Goal: Task Accomplishment & Management: Complete application form

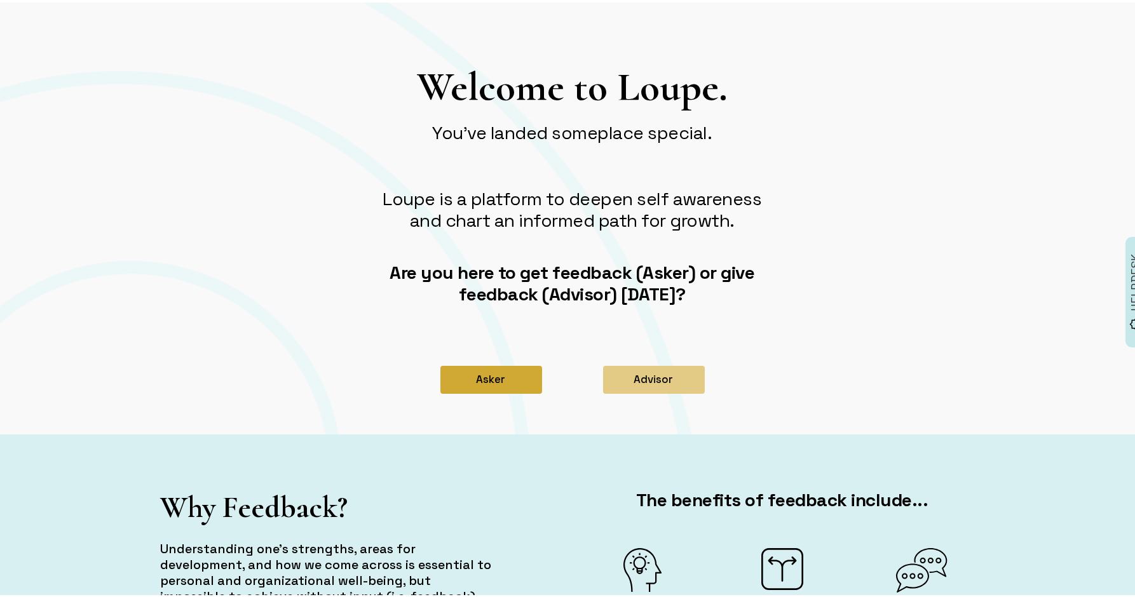
click at [487, 377] on button "Asker" at bounding box center [491, 377] width 102 height 28
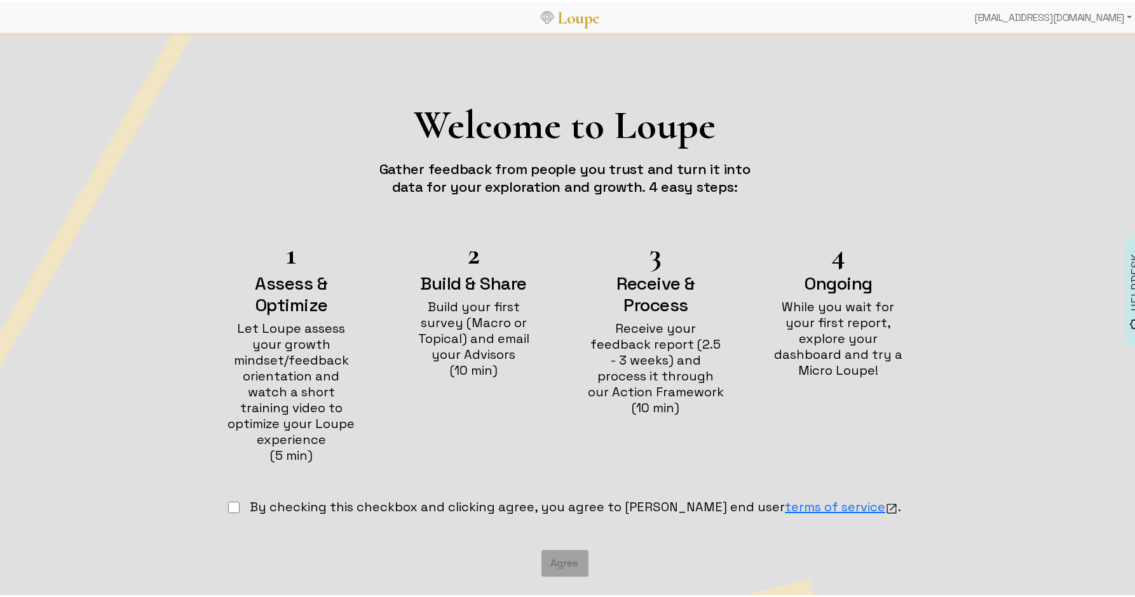
click at [240, 499] on input "checkbox" at bounding box center [233, 504] width 11 height 11
checkbox input "true"
click at [565, 548] on button "Agree" at bounding box center [564, 561] width 47 height 27
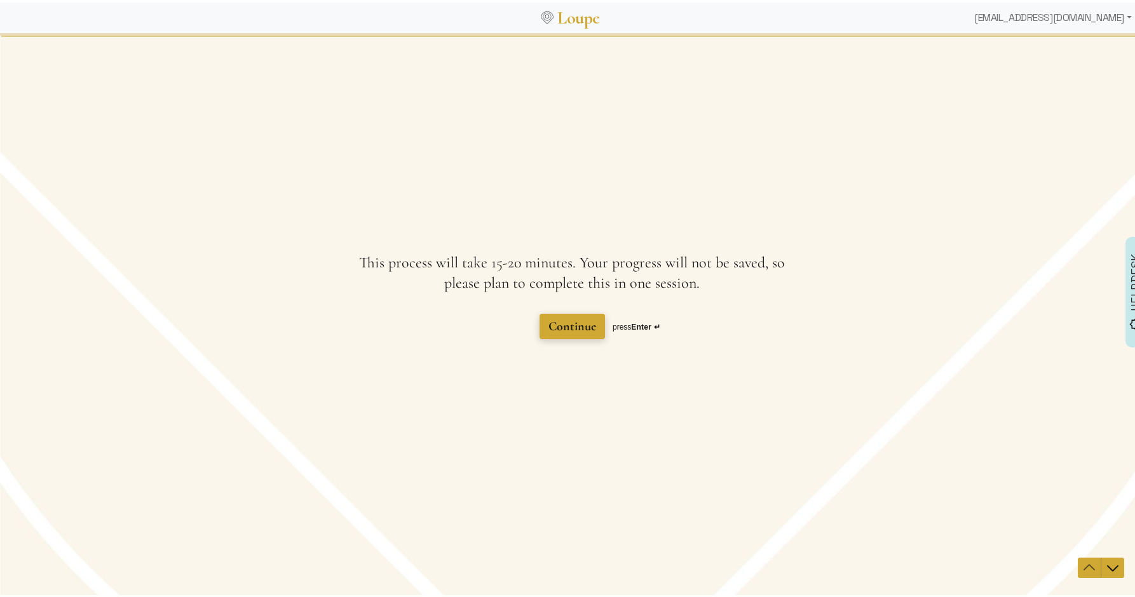
click at [569, 321] on span "Continue" at bounding box center [572, 325] width 48 height 15
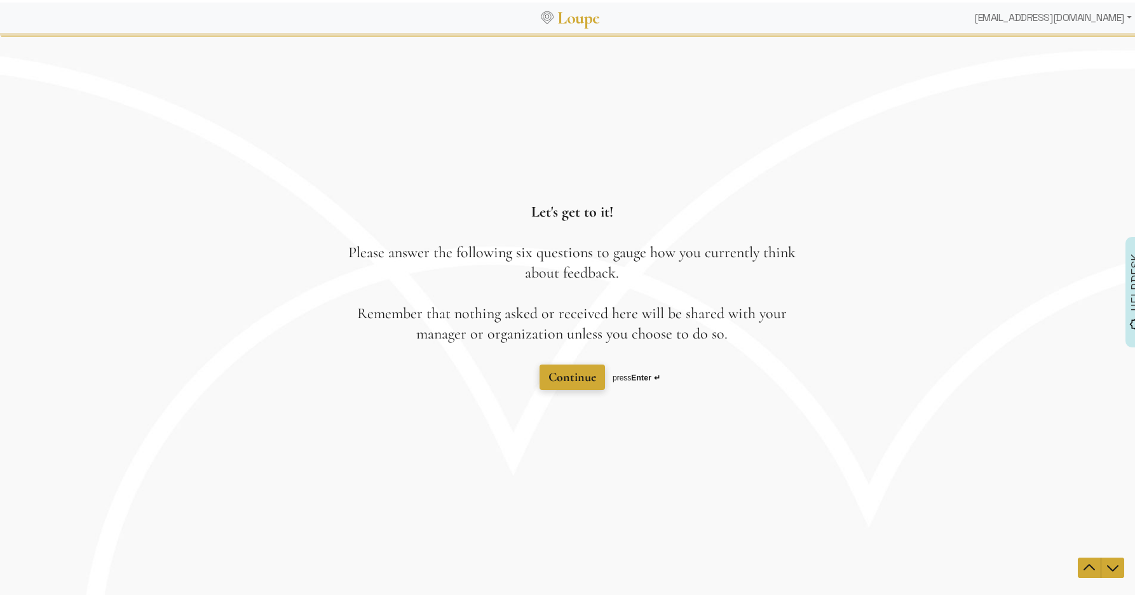
click at [541, 376] on button "Continue" at bounding box center [571, 376] width 65 height 25
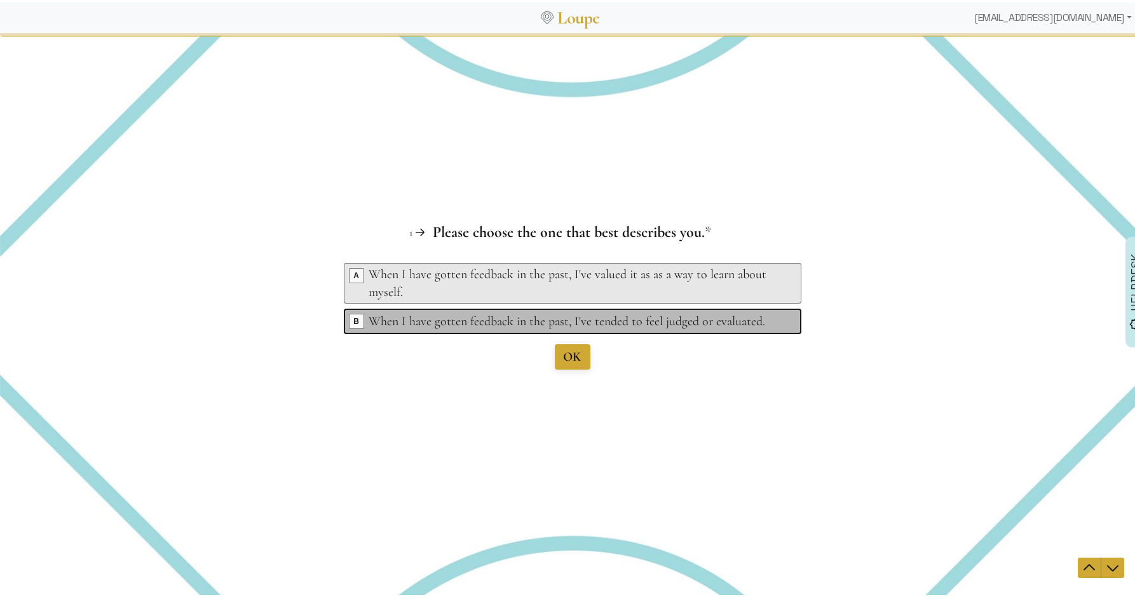
click at [449, 313] on div "When I have gotten feedback in the past, I've tended to feel judged or evaluate…" at bounding box center [574, 321] width 410 height 18
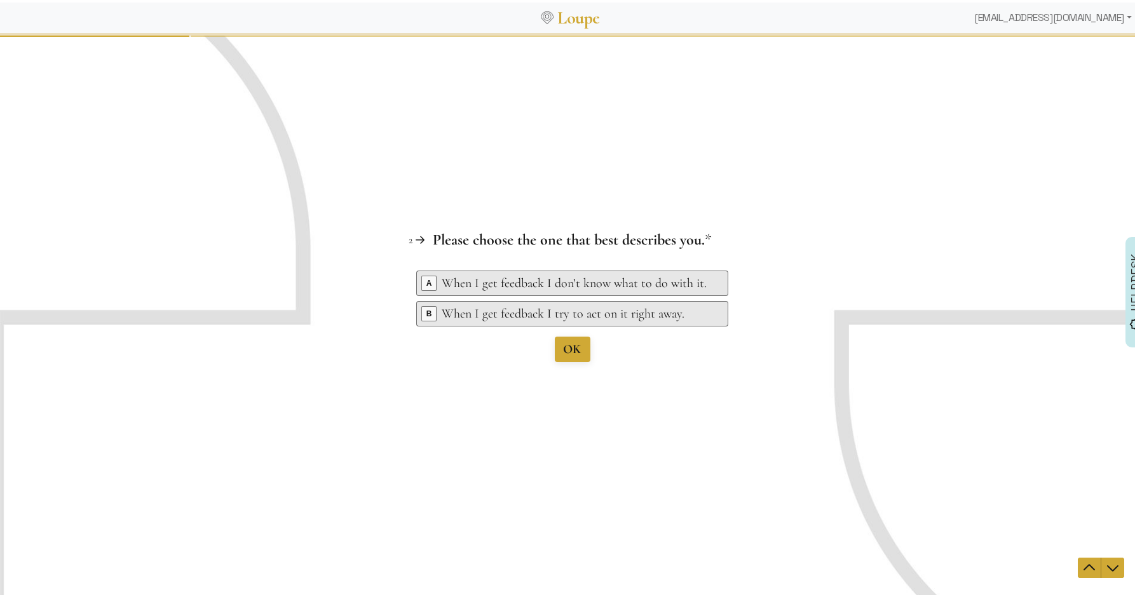
click at [524, 296] on ul "Key A When I get feedback I don’t know what to do with it. Key B When I get fee…" at bounding box center [572, 300] width 312 height 61
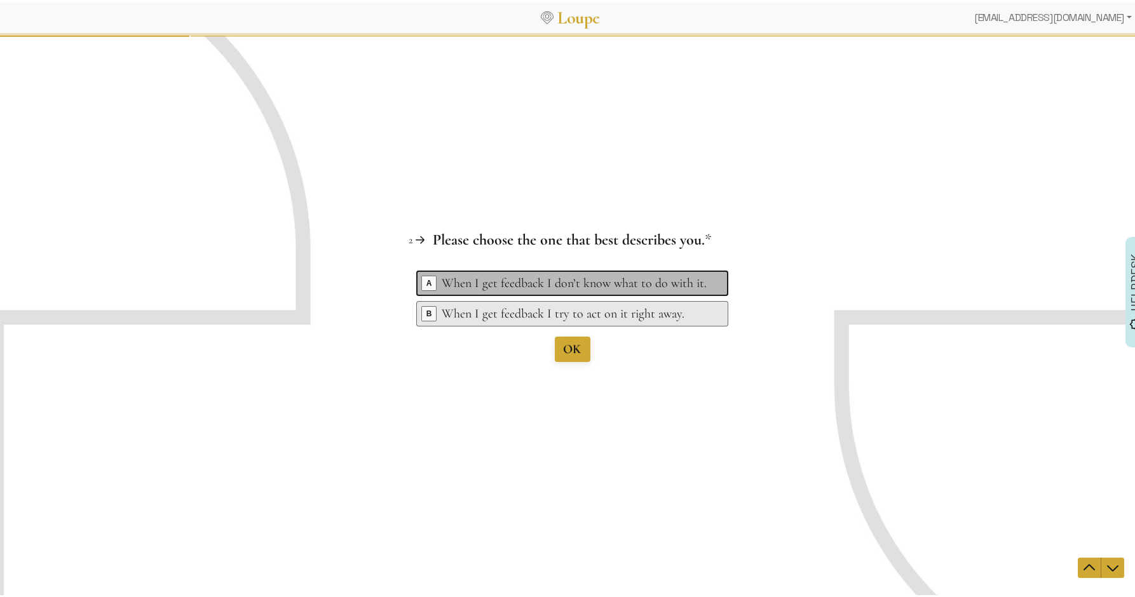
click at [523, 288] on div "When I get feedback I don’t know what to do with it." at bounding box center [574, 283] width 265 height 18
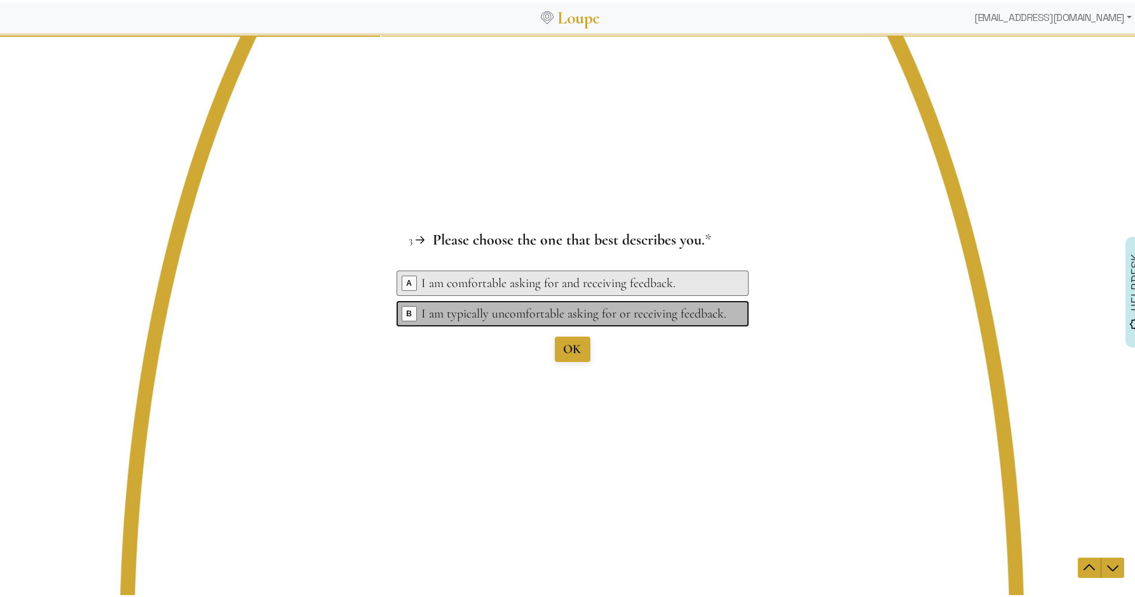
click at [548, 314] on div "I am typically uncomfortable asking for or receiving feedback." at bounding box center [574, 313] width 305 height 18
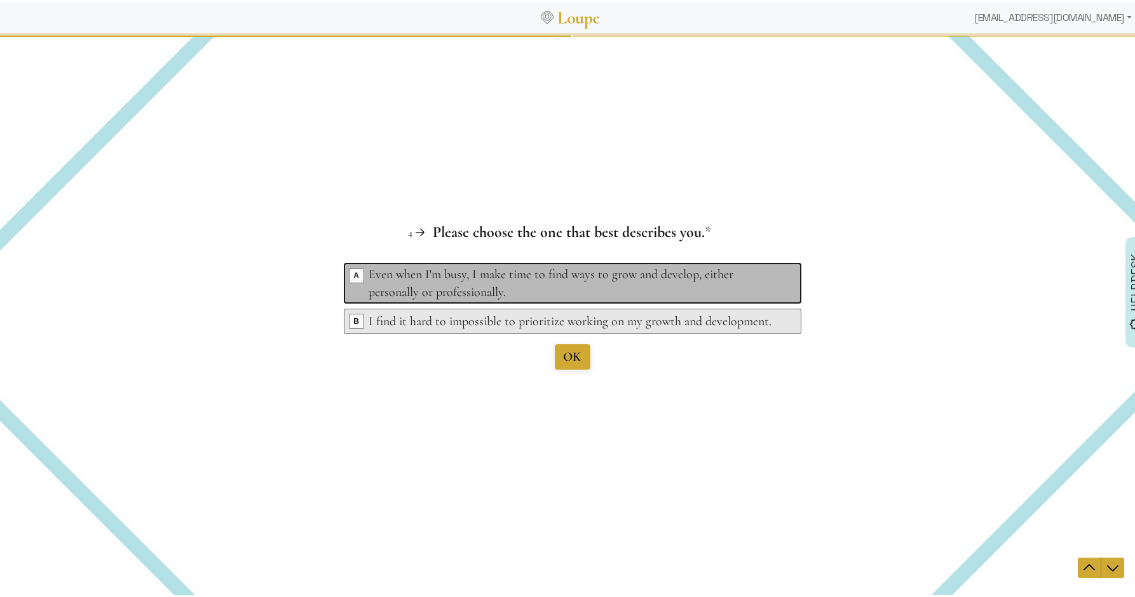
click at [560, 290] on div "Even when I'm busy, I make time to find ways to grow and develop, either person…" at bounding box center [574, 283] width 410 height 36
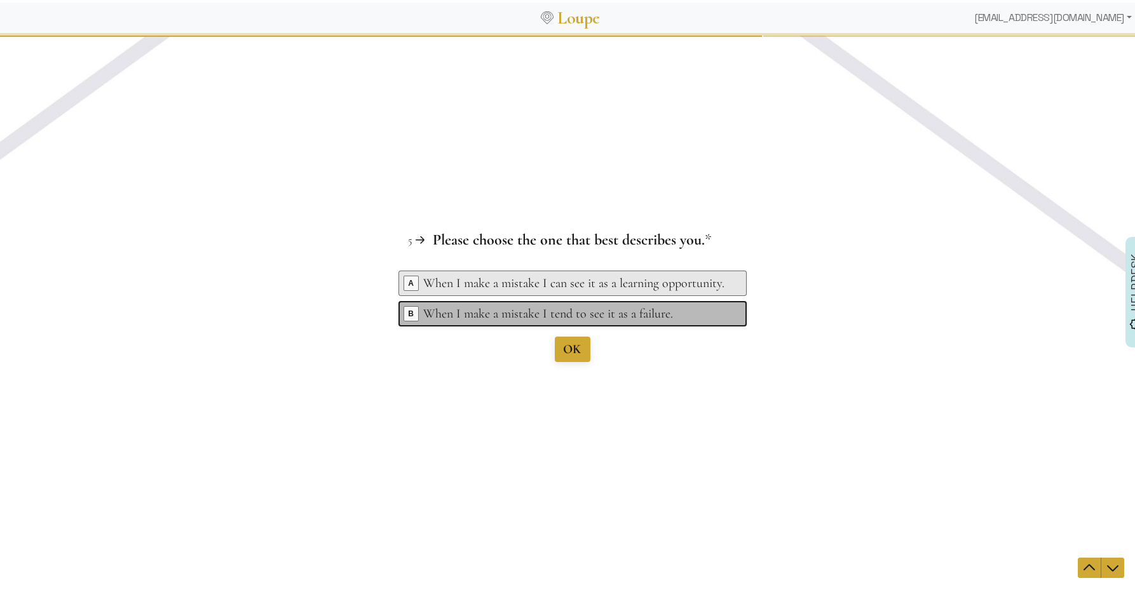
click at [594, 321] on div "When I make a mistake I tend to see it as a failure." at bounding box center [574, 313] width 301 height 18
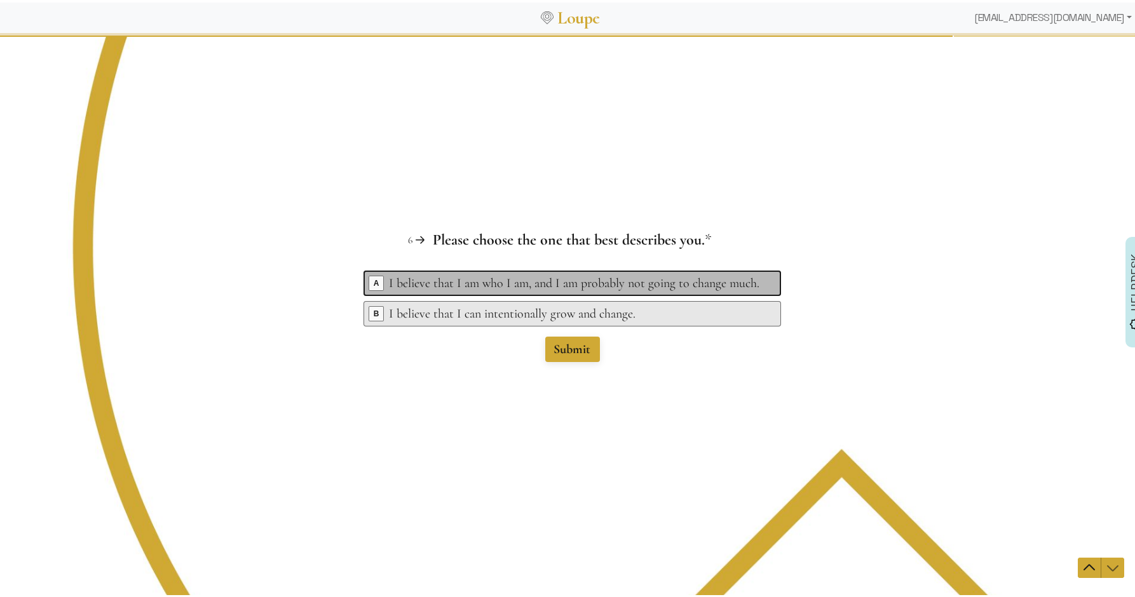
click at [587, 290] on div "I believe that I am who I am, and I am probably not going to change much." at bounding box center [574, 283] width 370 height 18
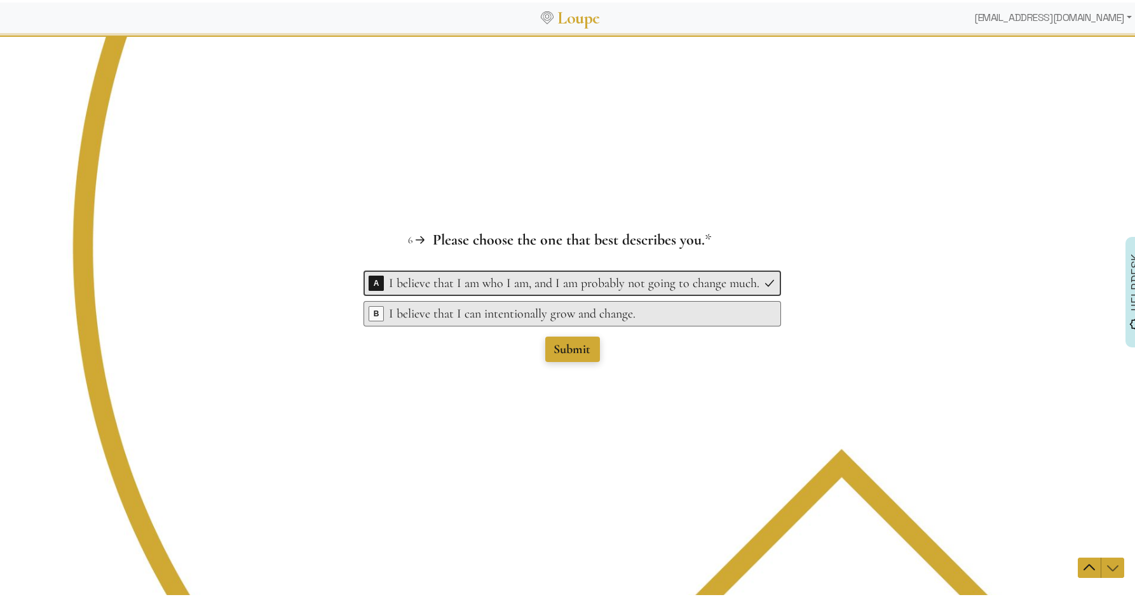
click at [581, 338] on button "Submit" at bounding box center [572, 348] width 55 height 25
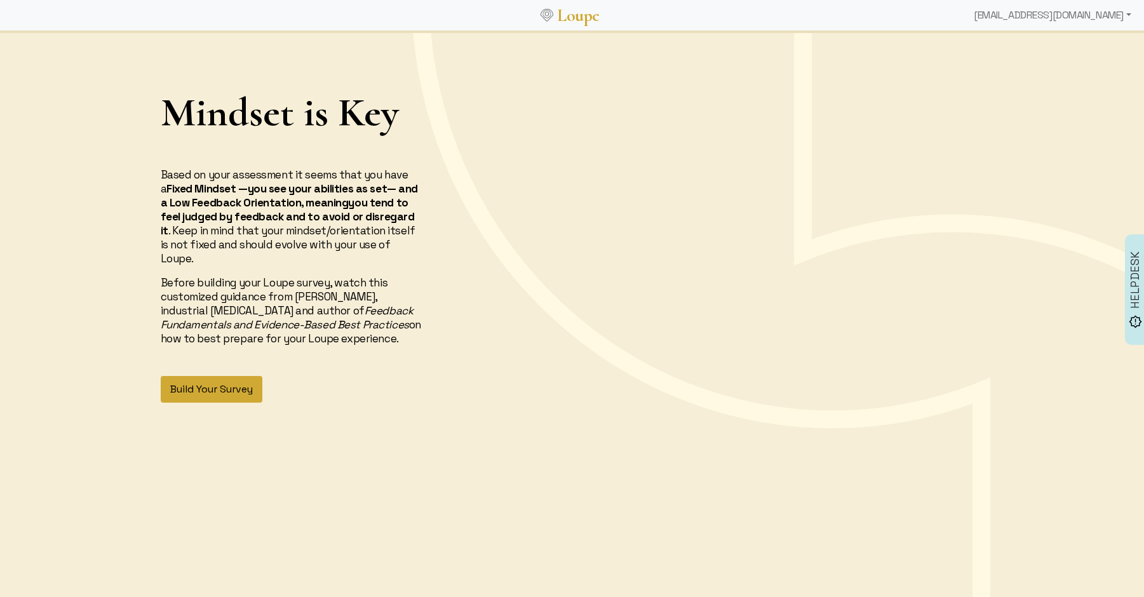
click at [210, 376] on button "Build Your Survey" at bounding box center [212, 389] width 102 height 27
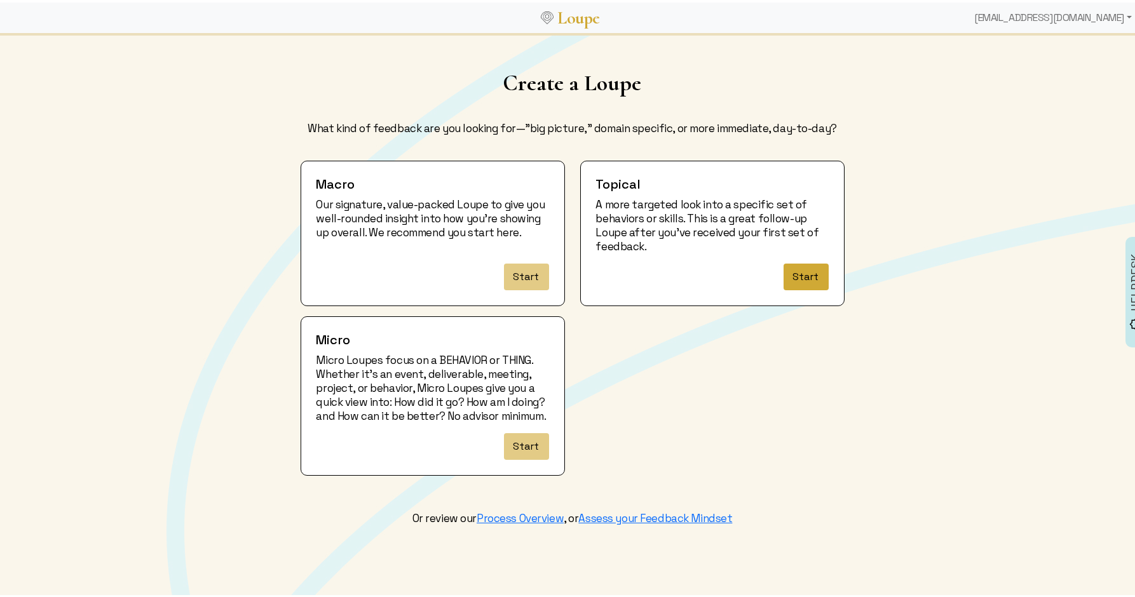
click at [797, 263] on button "Start" at bounding box center [805, 274] width 45 height 27
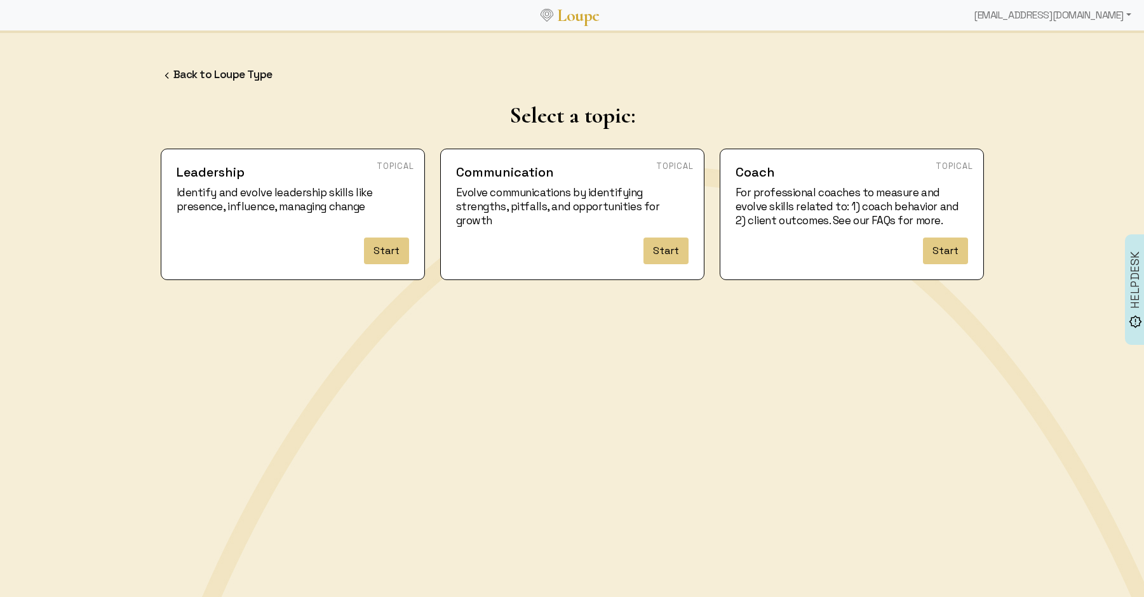
click at [398, 236] on div "Leadership Identify and evolve leadership skills like presence, influence, mana…" at bounding box center [292, 214] width 263 height 130
click at [388, 241] on button "Start" at bounding box center [386, 251] width 45 height 27
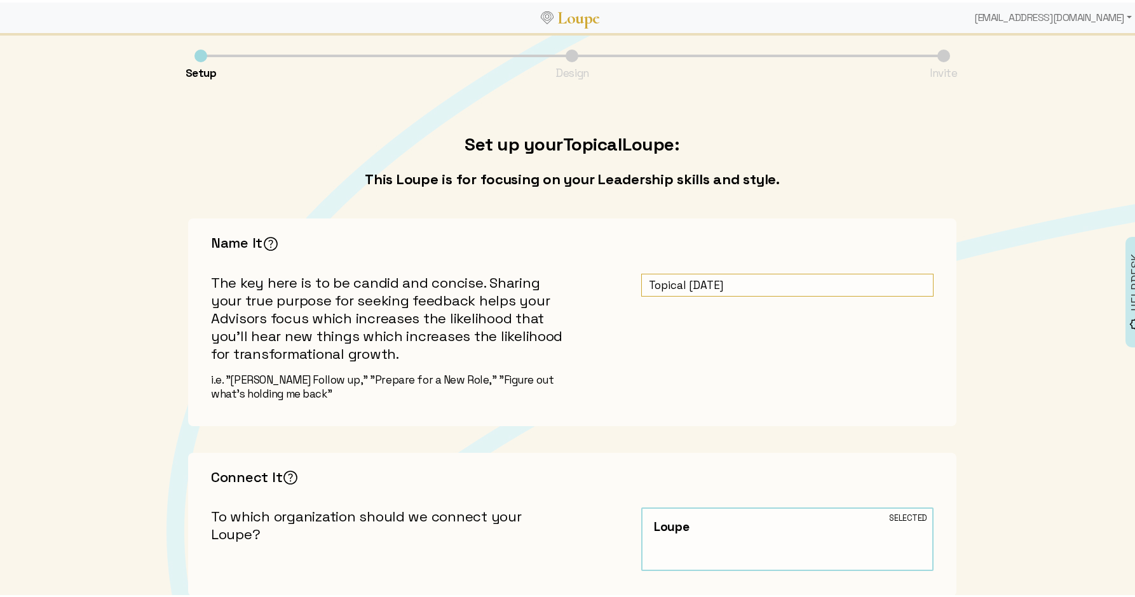
drag, startPoint x: 642, startPoint y: 278, endPoint x: 651, endPoint y: 292, distance: 16.6
click at [642, 279] on input "Topical [DATE]" at bounding box center [787, 283] width 292 height 24
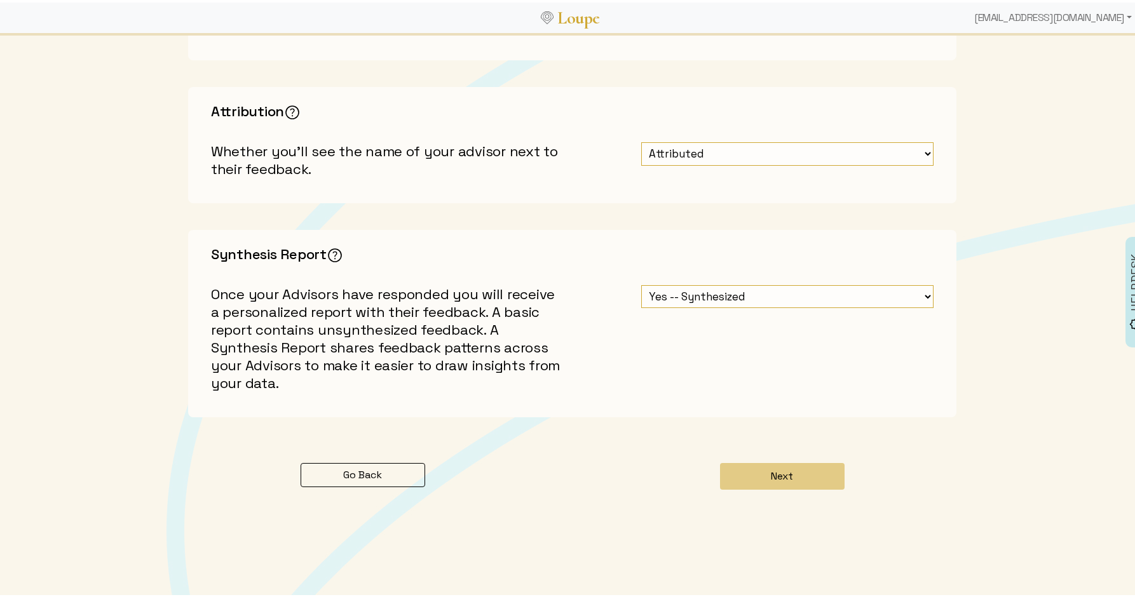
scroll to position [539, 0]
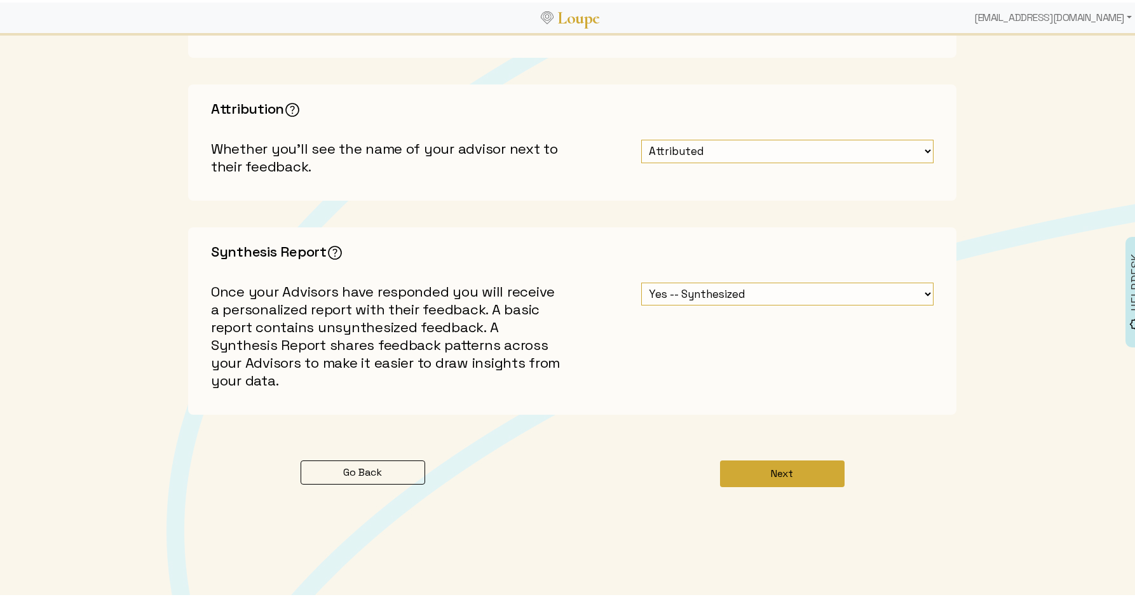
type input "DEMO: Topical [DATE]"
click at [777, 463] on button "Next" at bounding box center [782, 471] width 125 height 27
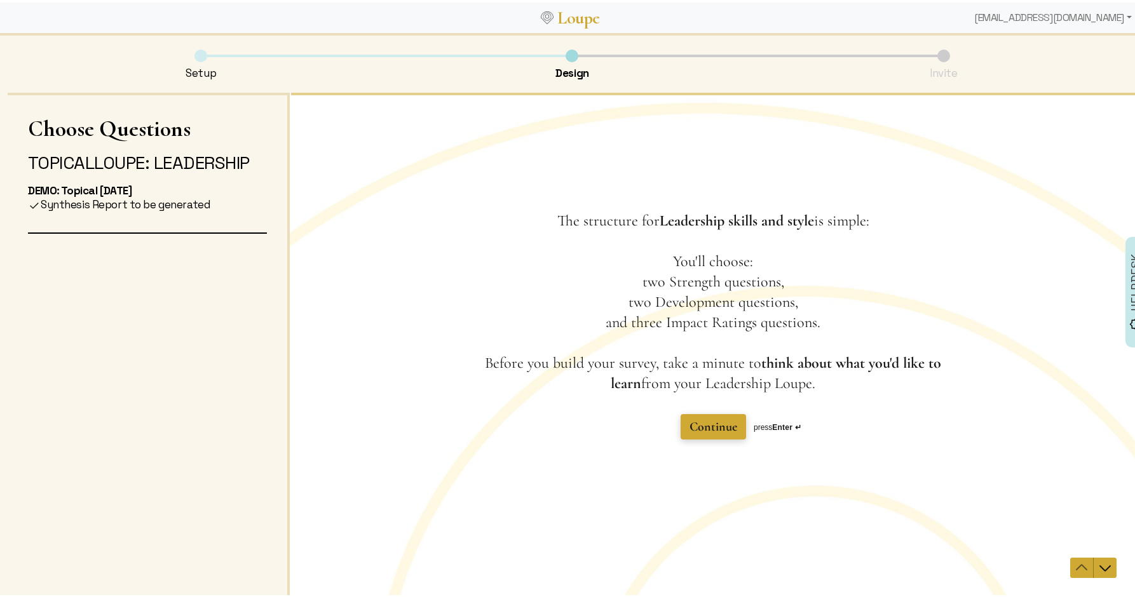
click at [723, 421] on span "Continue" at bounding box center [713, 426] width 48 height 15
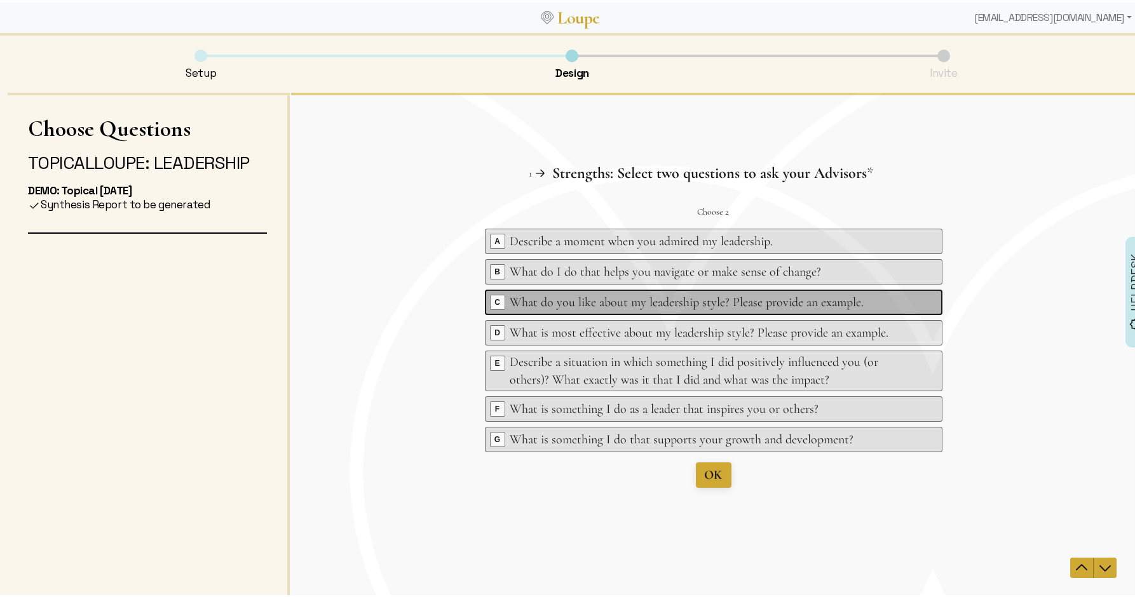
click at [576, 292] on div "Key C What do you like about my leadership style? Please provide an example." at bounding box center [713, 301] width 457 height 25
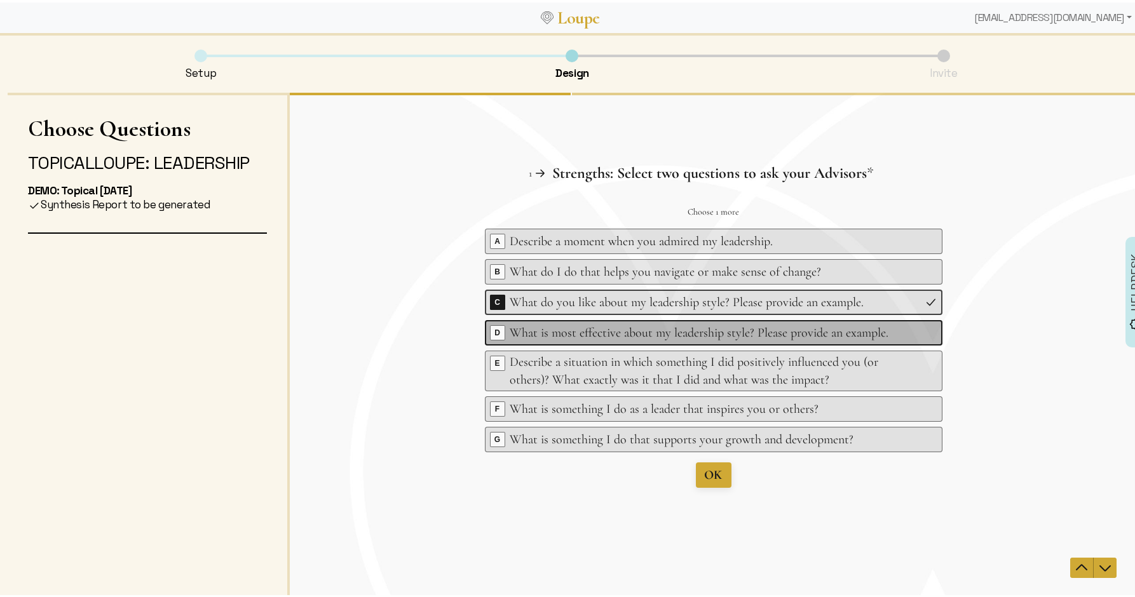
click at [581, 325] on div "What is most effective about my leadership style? Please provide an example." at bounding box center [715, 332] width 410 height 18
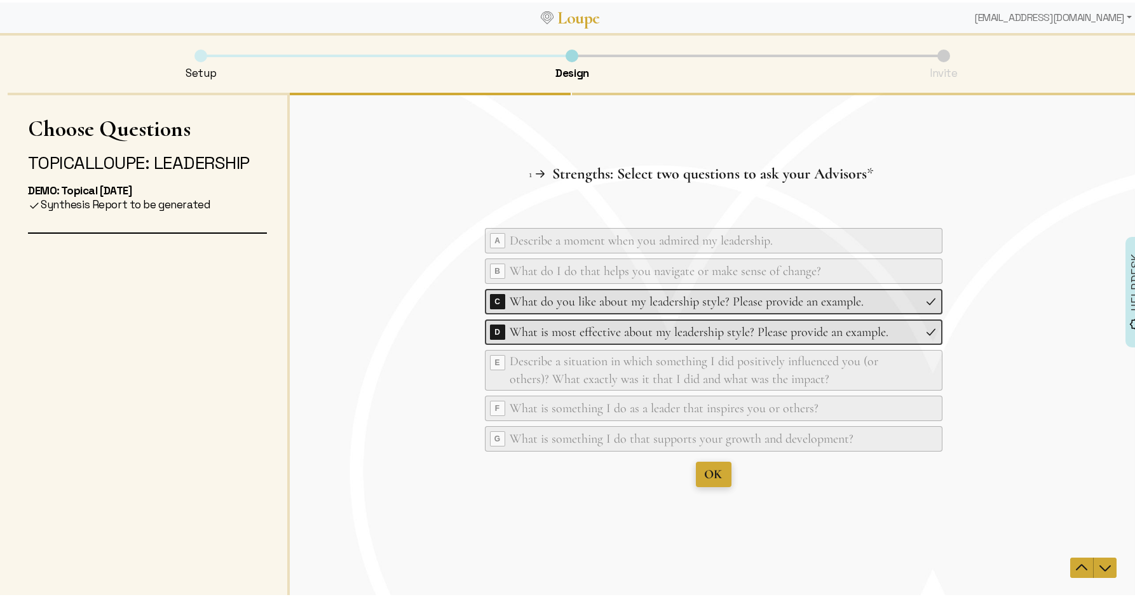
click at [705, 467] on span "OK" at bounding box center [714, 473] width 18 height 15
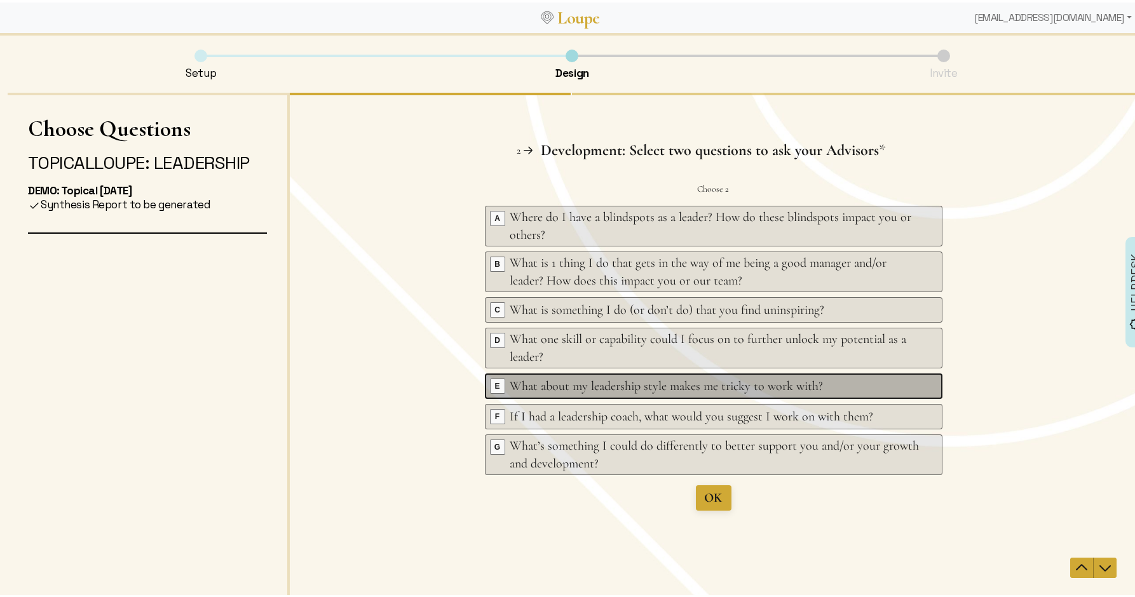
click at [518, 379] on div "What about my leadership style makes me tricky to work with?" at bounding box center [715, 386] width 410 height 18
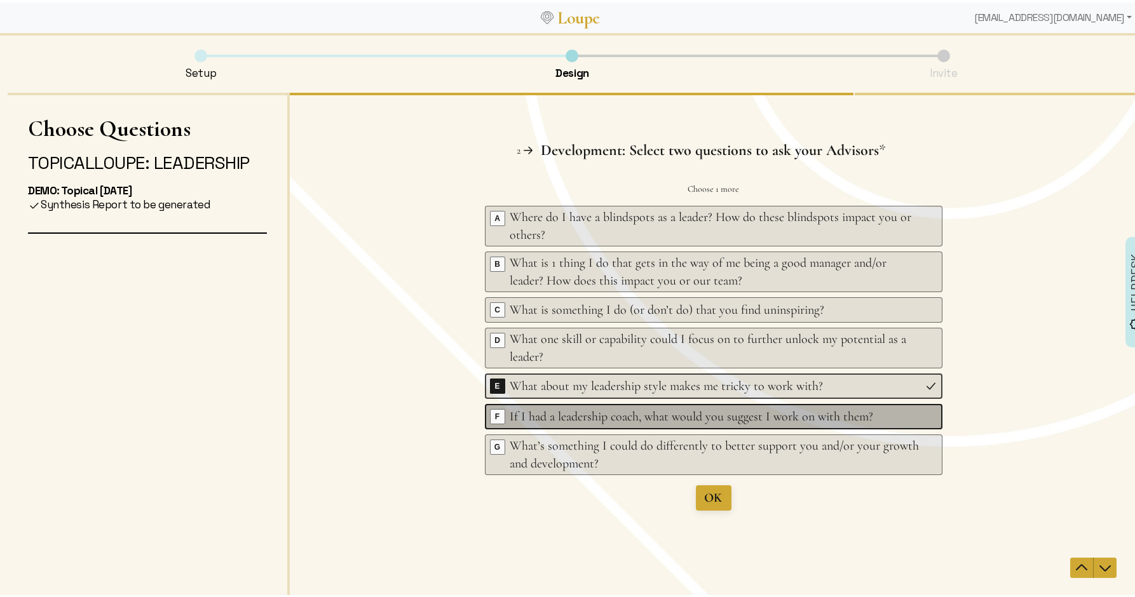
click at [525, 411] on div "If I had a leadership coach, what would you suggest I work on with them?" at bounding box center [715, 416] width 410 height 18
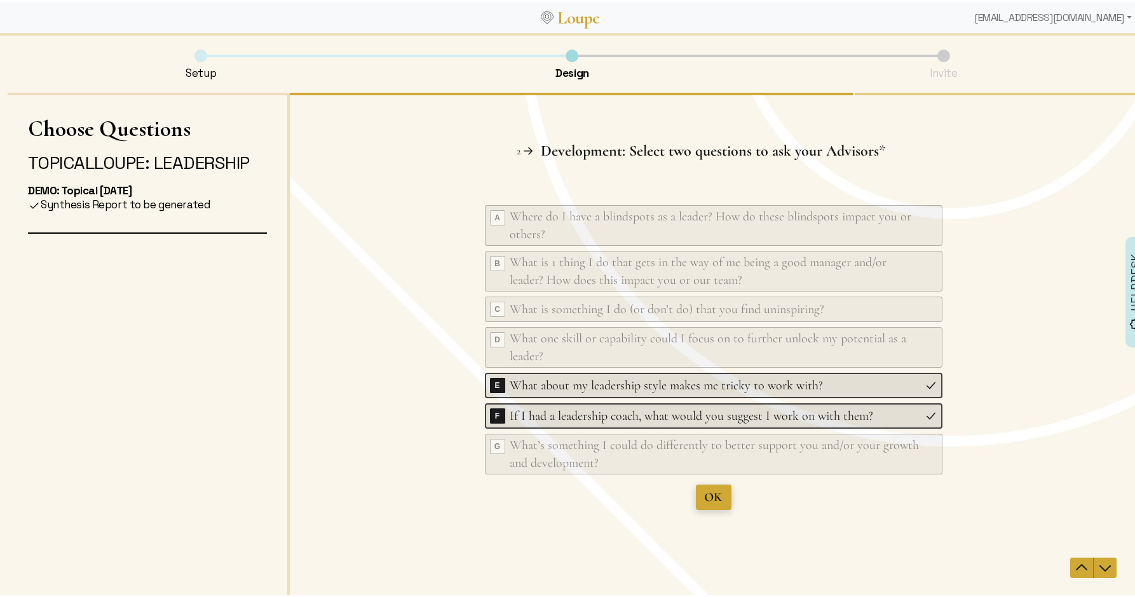
click at [710, 488] on span "OK" at bounding box center [714, 497] width 18 height 18
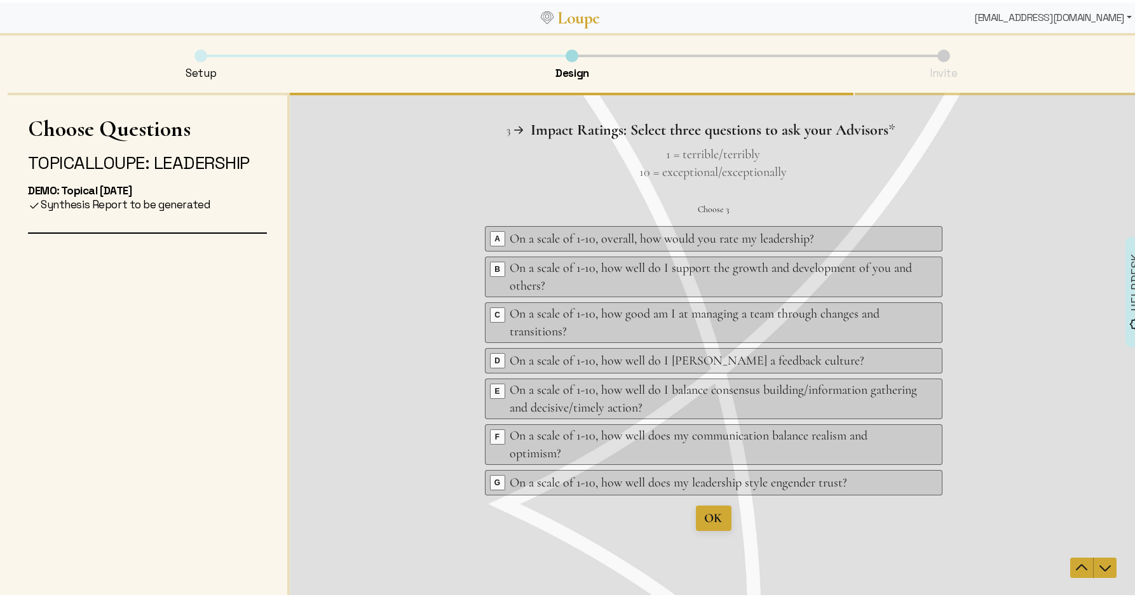
click at [969, 10] on div "[EMAIL_ADDRESS][DOMAIN_NAME]" at bounding box center [1053, 15] width 168 height 25
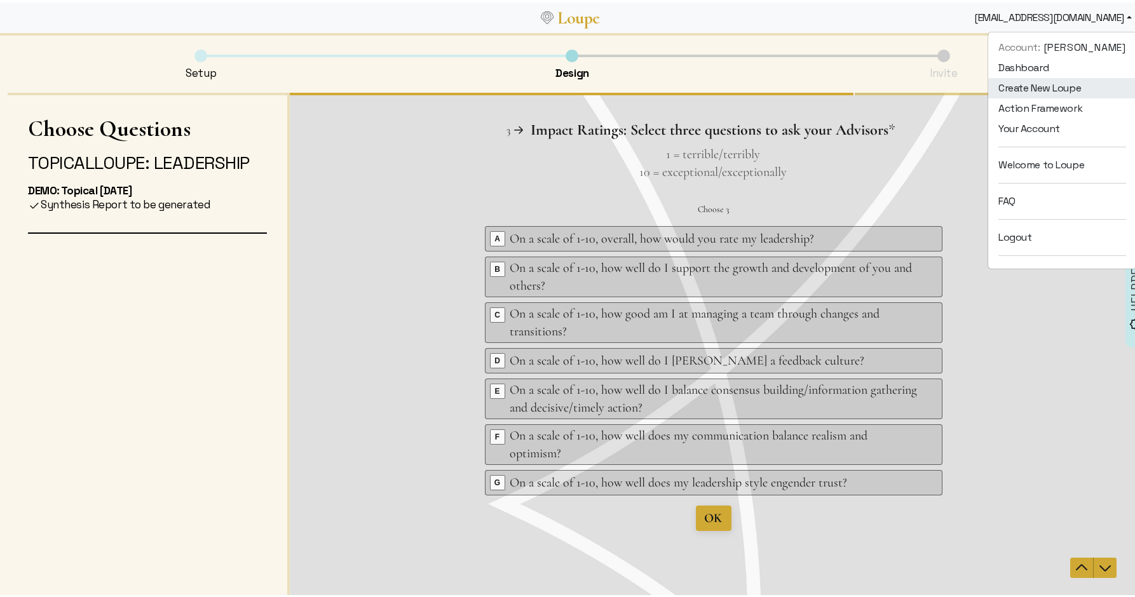
click at [988, 82] on link "Create New Loupe" at bounding box center [1062, 86] width 148 height 20
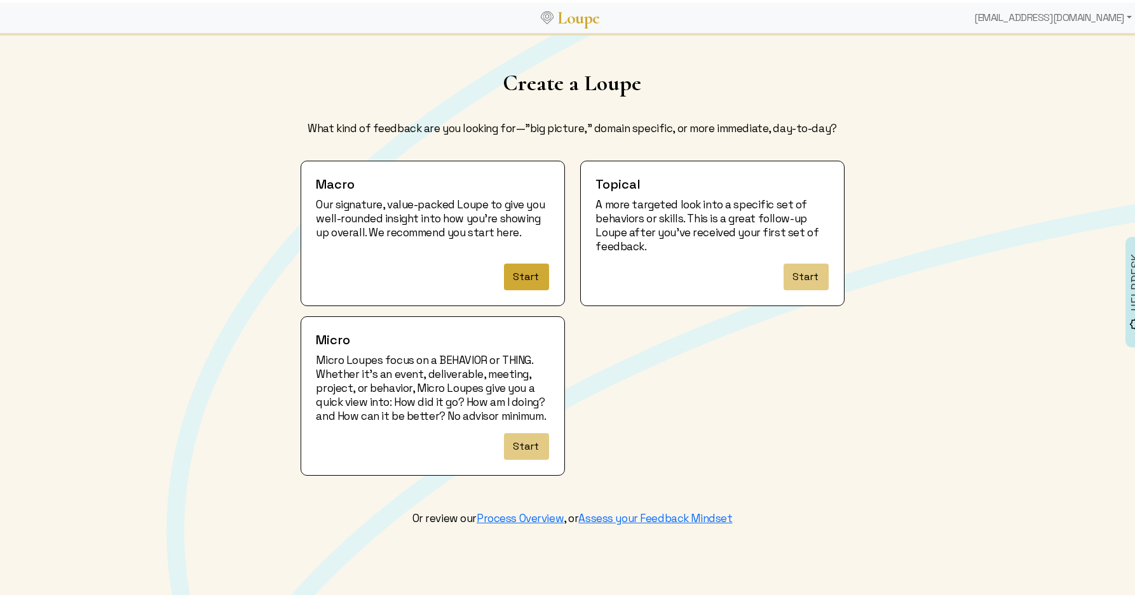
click at [524, 266] on button "Start" at bounding box center [526, 274] width 45 height 27
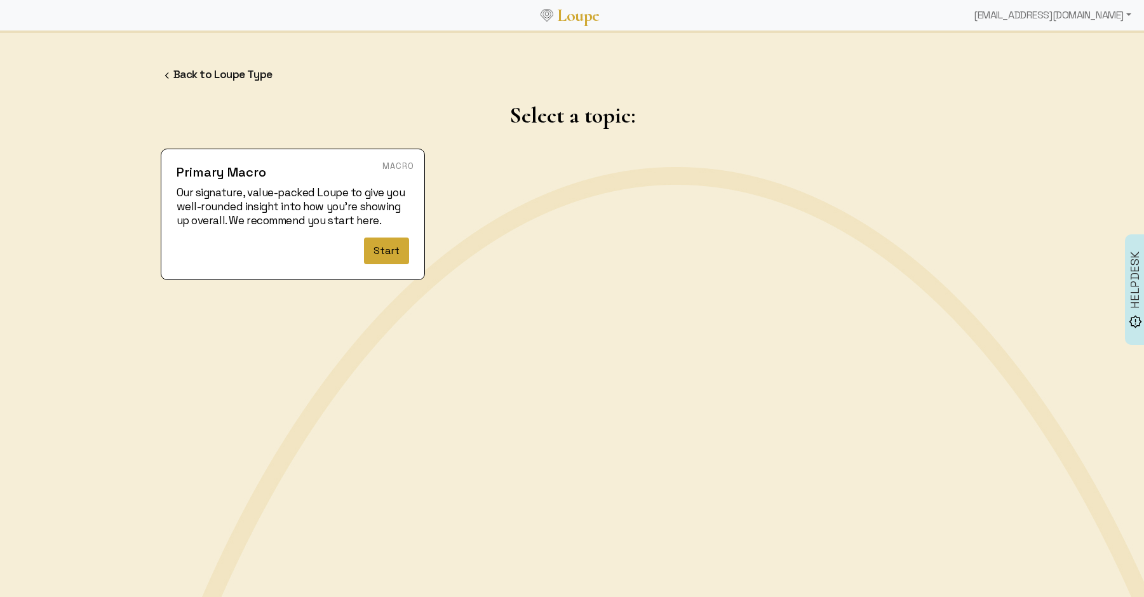
click at [384, 255] on button "Start" at bounding box center [386, 251] width 45 height 27
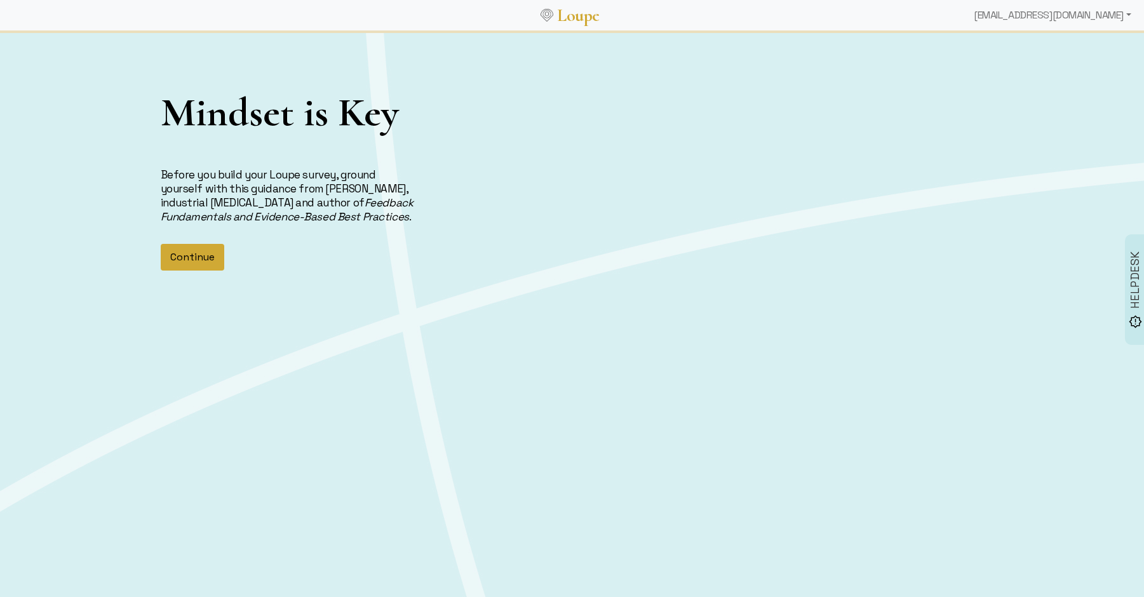
click at [206, 252] on button "Continue" at bounding box center [193, 257] width 64 height 27
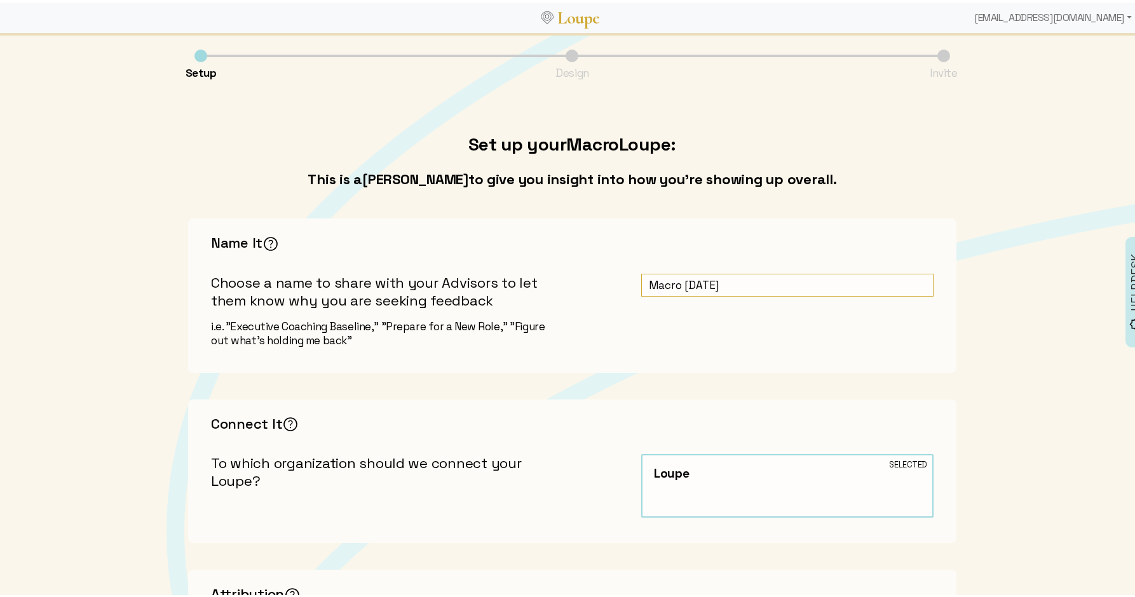
click at [646, 288] on input "Macro [DATE]" at bounding box center [787, 283] width 292 height 24
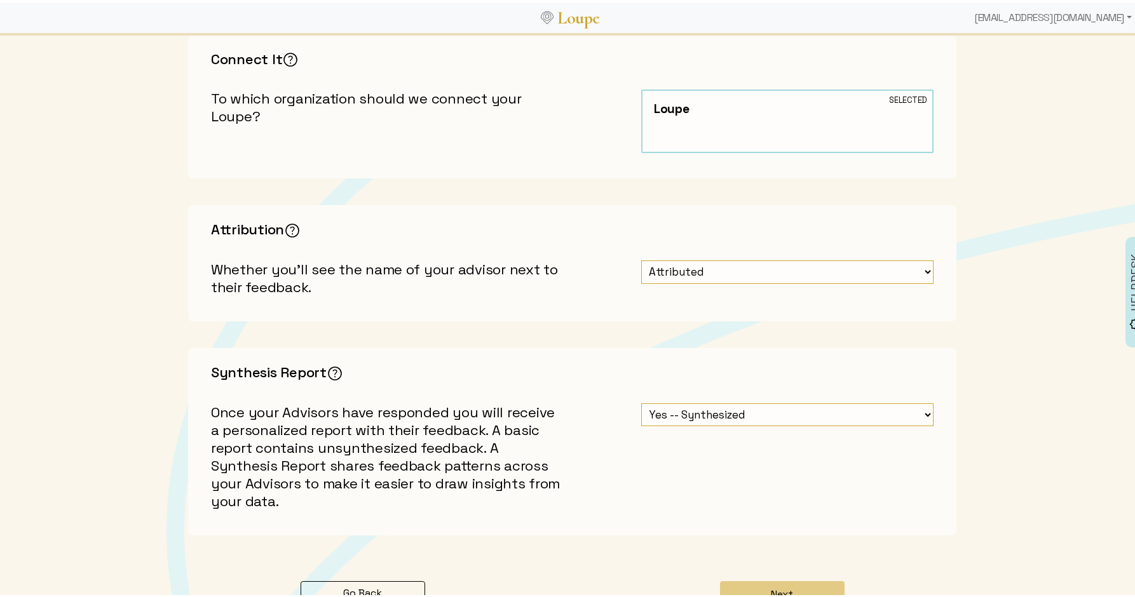
scroll to position [485, 0]
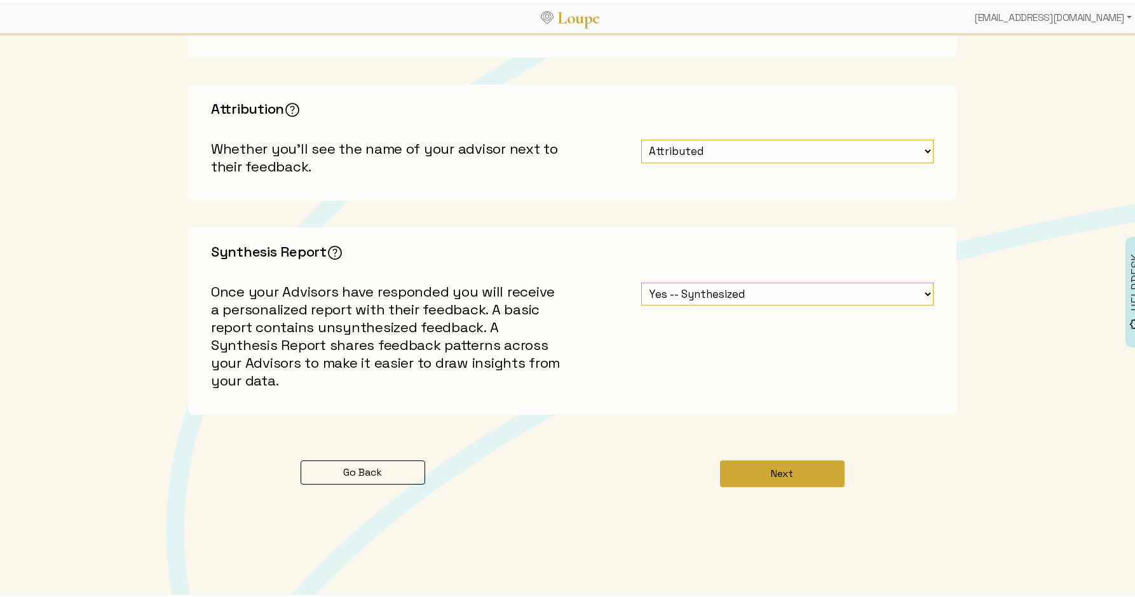
type input "DEMO: Macro [DATE]"
click at [767, 477] on button "Next" at bounding box center [782, 471] width 125 height 27
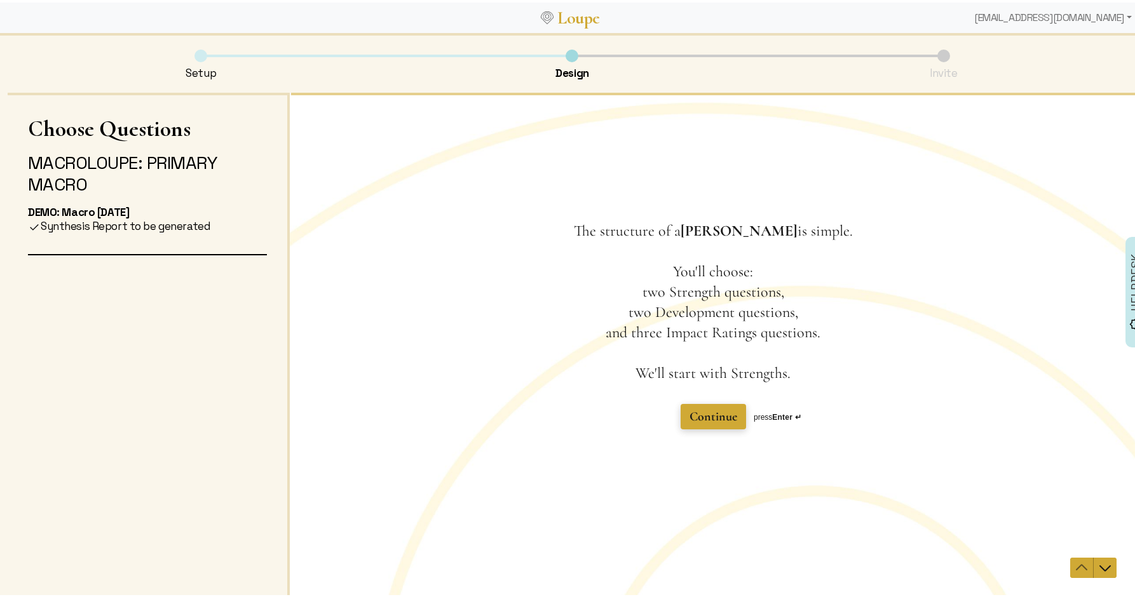
click at [713, 416] on span "Continue" at bounding box center [713, 416] width 48 height 15
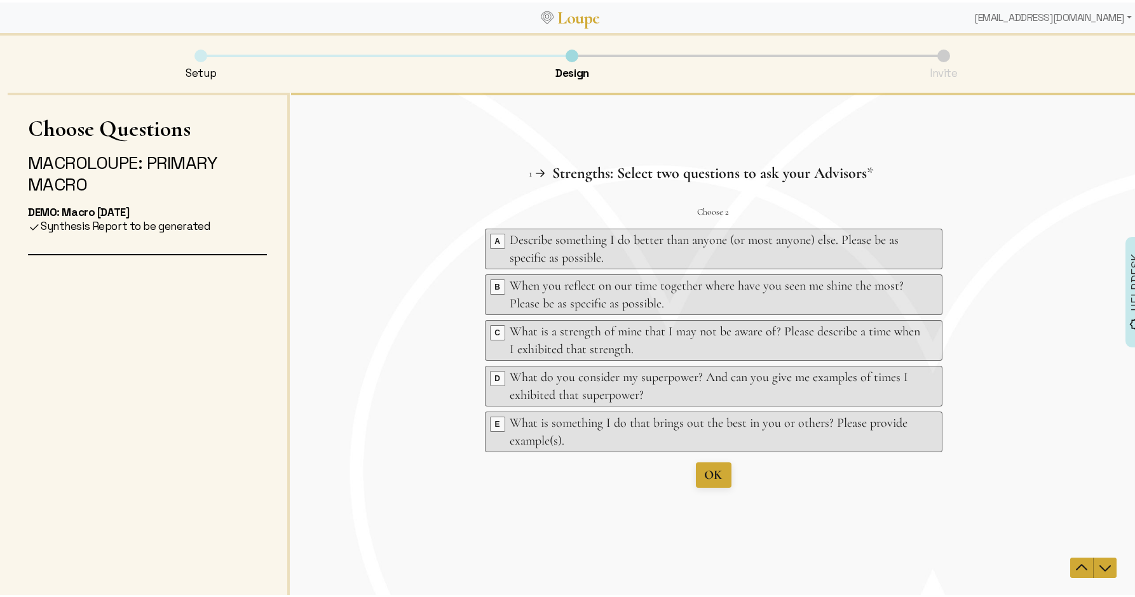
click at [583, 314] on ul "Key A Describe something I do better than anyone (or most anyone) else. Please …" at bounding box center [713, 342] width 457 height 229
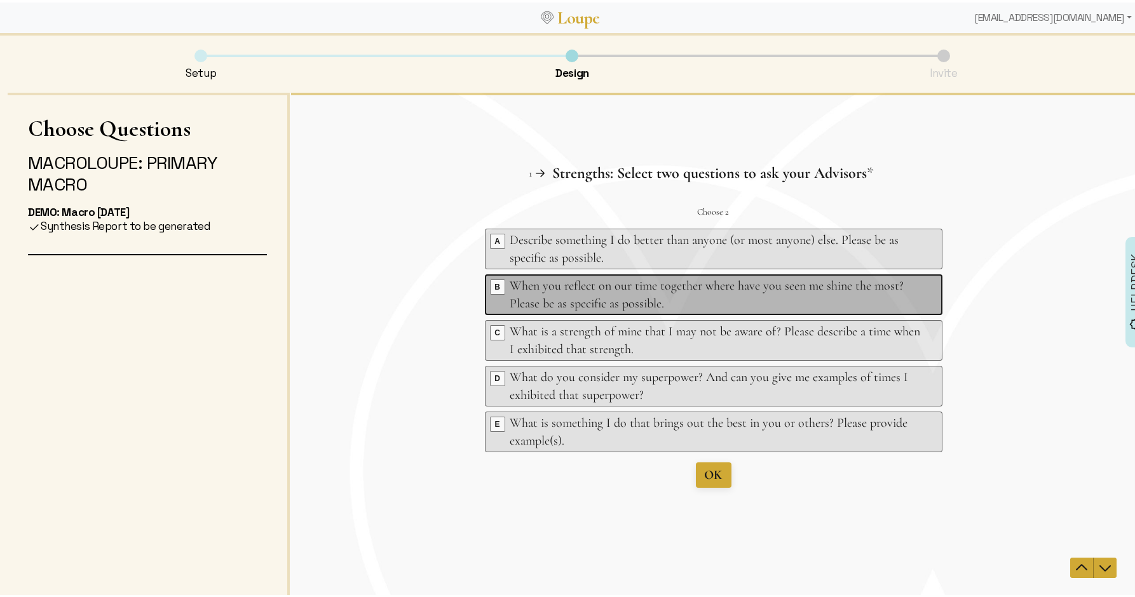
click at [586, 294] on div "When you reflect on our time together where have you seen me shine the most? Pl…" at bounding box center [715, 294] width 410 height 36
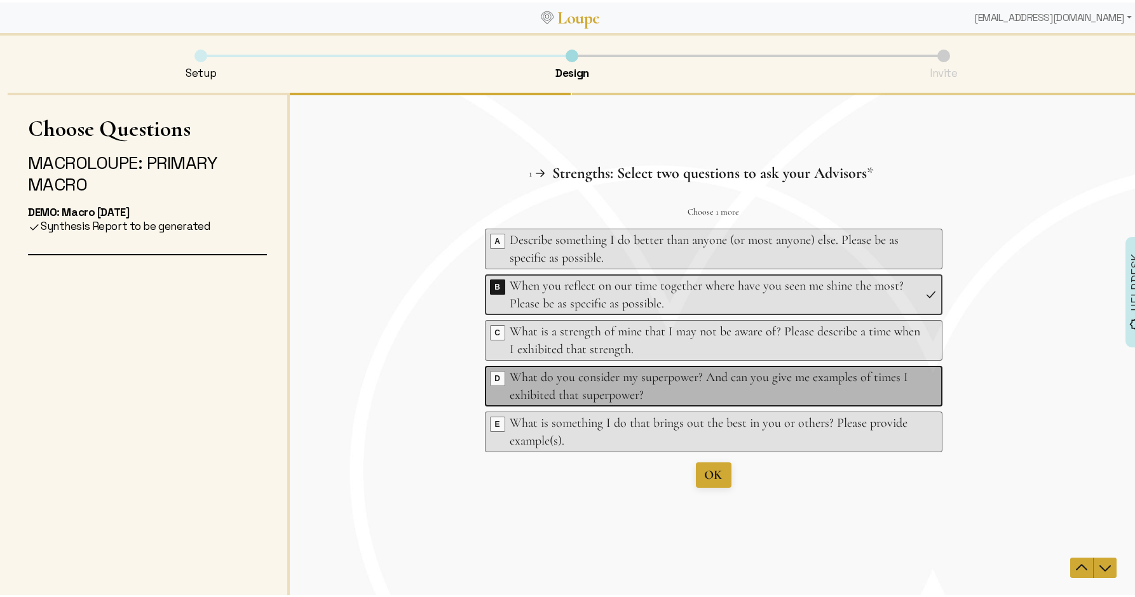
click at [607, 375] on div "What do you consider my superpower? And can you give me examples of times I exh…" at bounding box center [715, 386] width 410 height 36
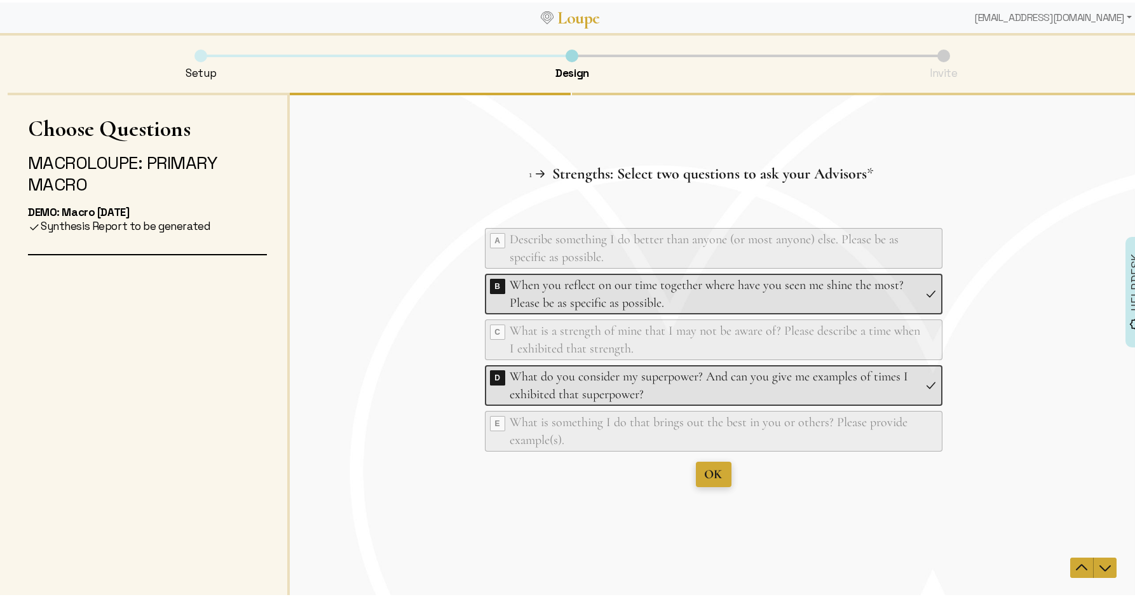
click at [707, 470] on span "OK" at bounding box center [714, 473] width 18 height 15
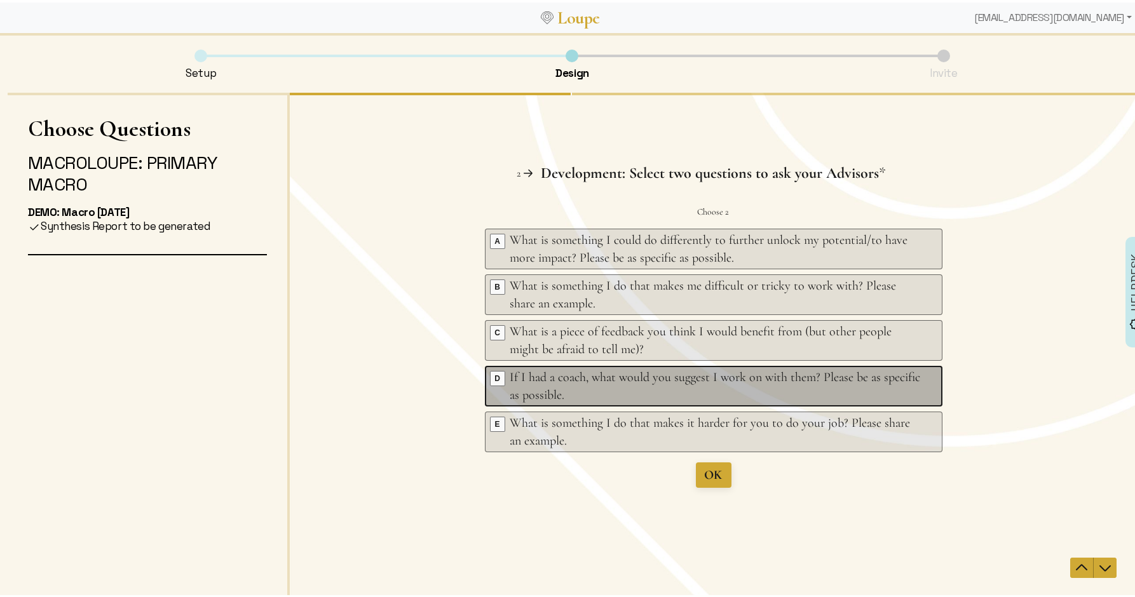
click at [523, 372] on div "If I had a coach, what would you suggest I work on with them? Please be as spec…" at bounding box center [715, 386] width 410 height 36
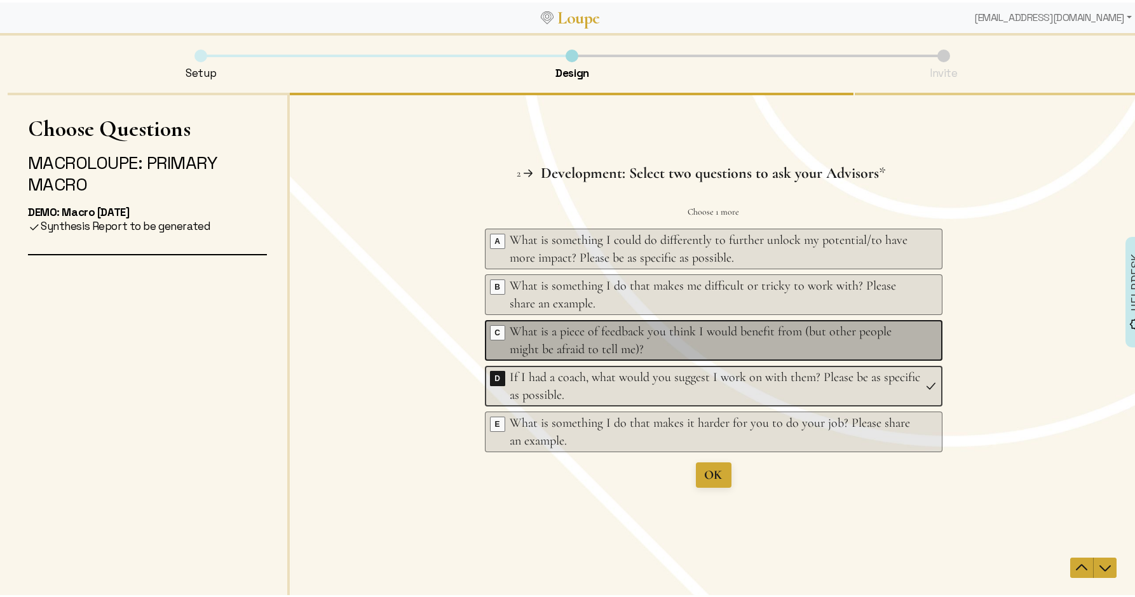
click at [526, 342] on div "What is a piece of feedback you think I would benefit from (but other people mi…" at bounding box center [715, 340] width 410 height 36
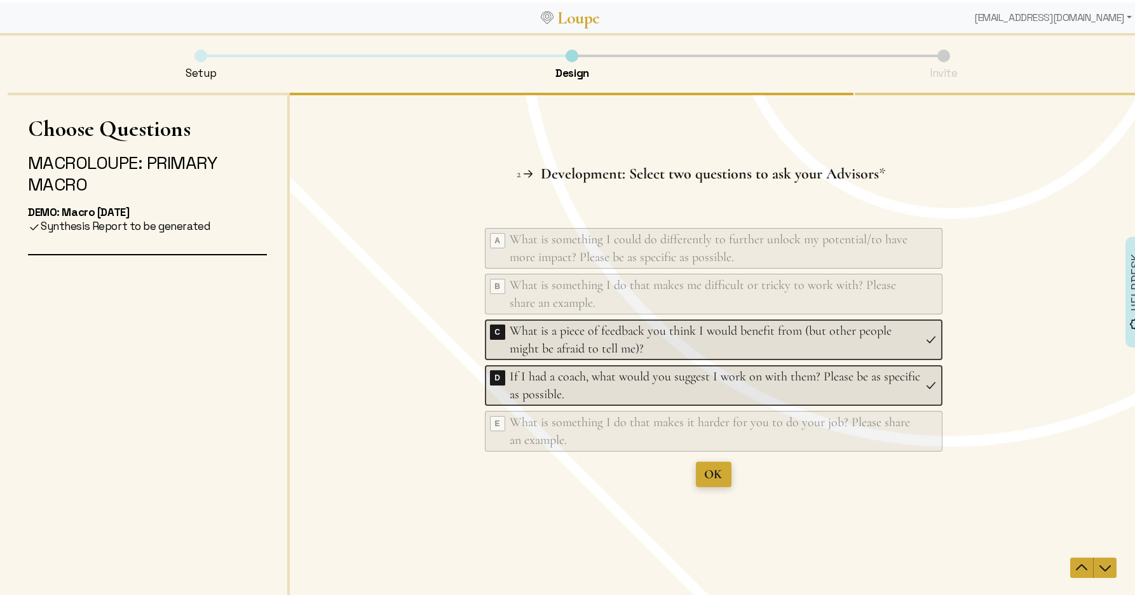
click at [717, 470] on span "OK" at bounding box center [714, 473] width 18 height 15
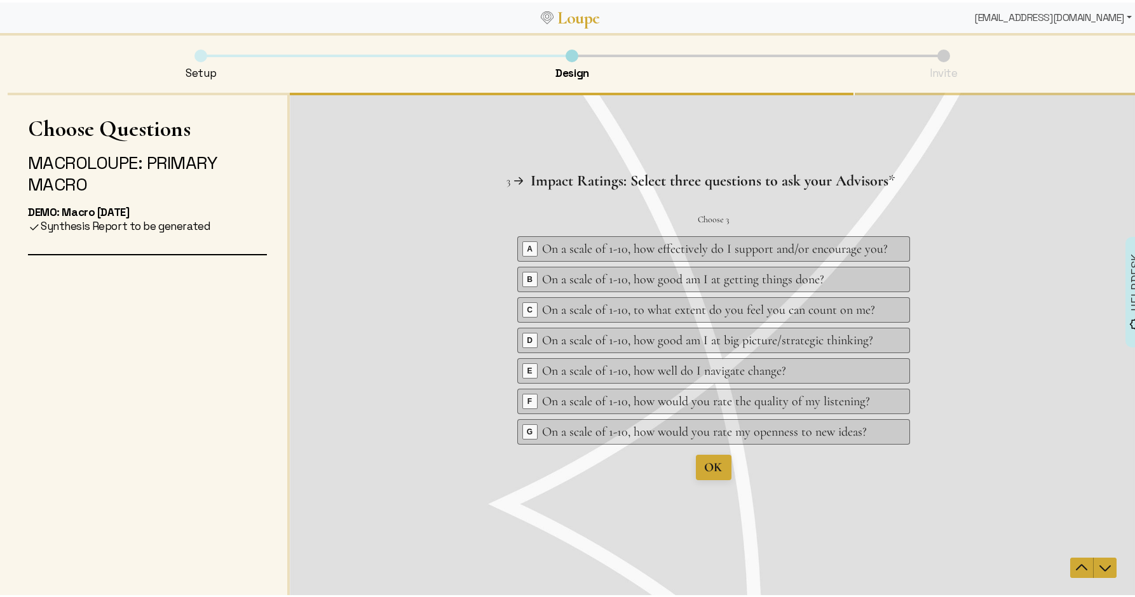
click at [1001, 18] on div "[EMAIL_ADDRESS][DOMAIN_NAME]" at bounding box center [1053, 15] width 168 height 25
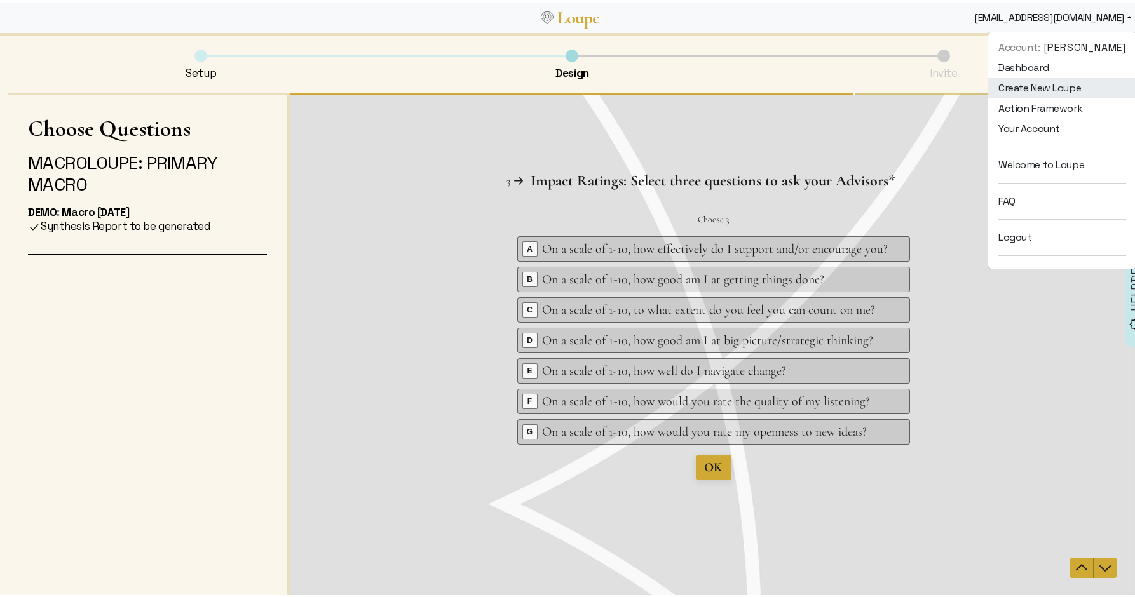
click at [999, 85] on link "Create New Loupe" at bounding box center [1062, 86] width 148 height 20
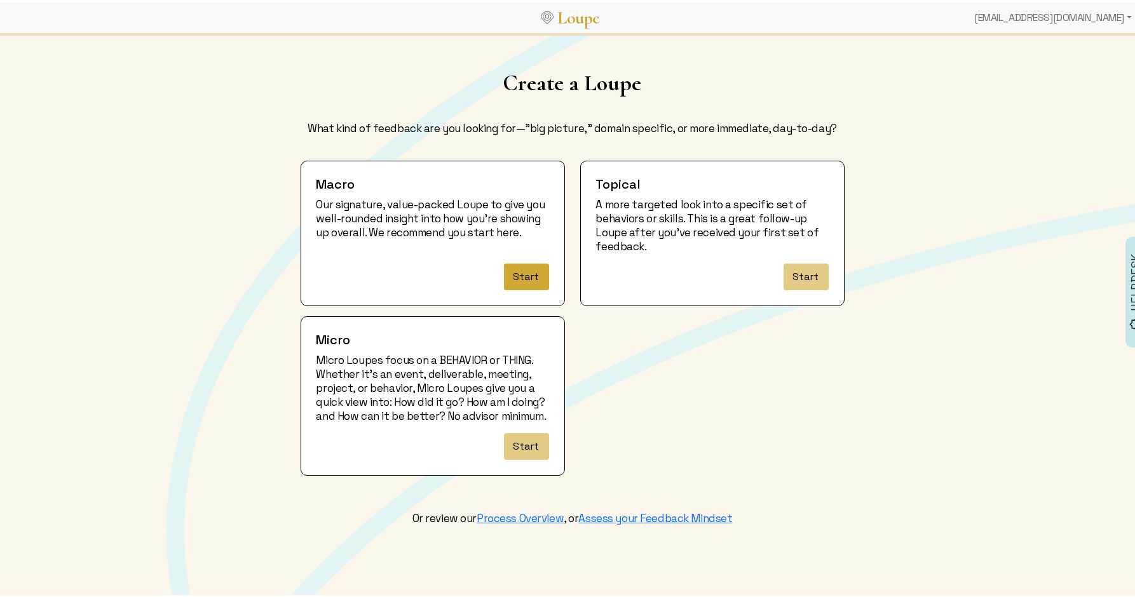
click at [518, 274] on button "Start" at bounding box center [526, 274] width 45 height 27
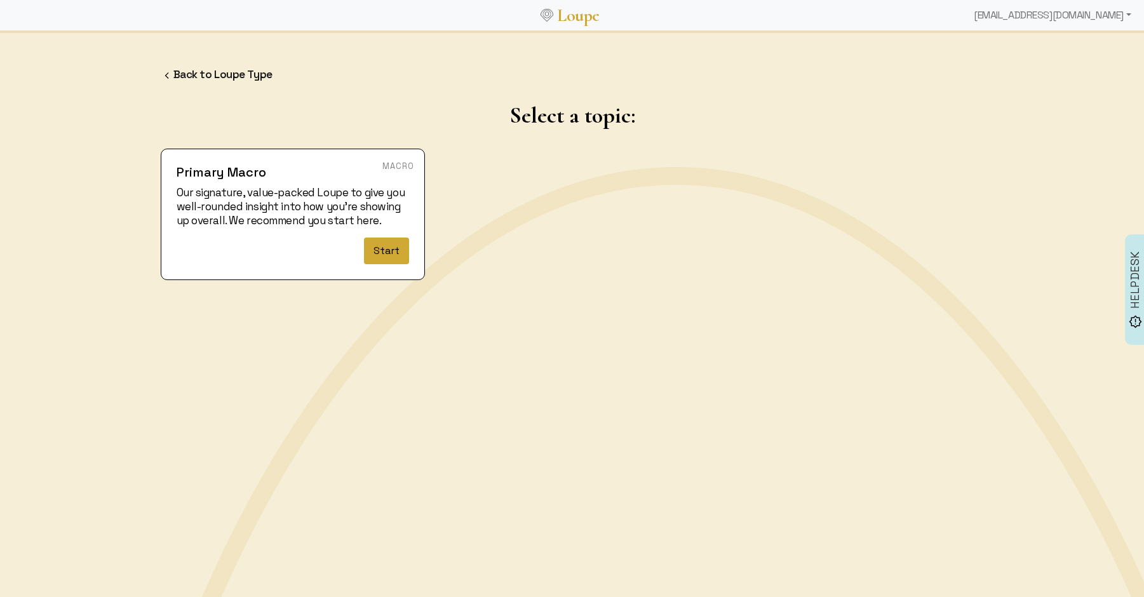
click at [384, 251] on button "Start" at bounding box center [386, 251] width 45 height 27
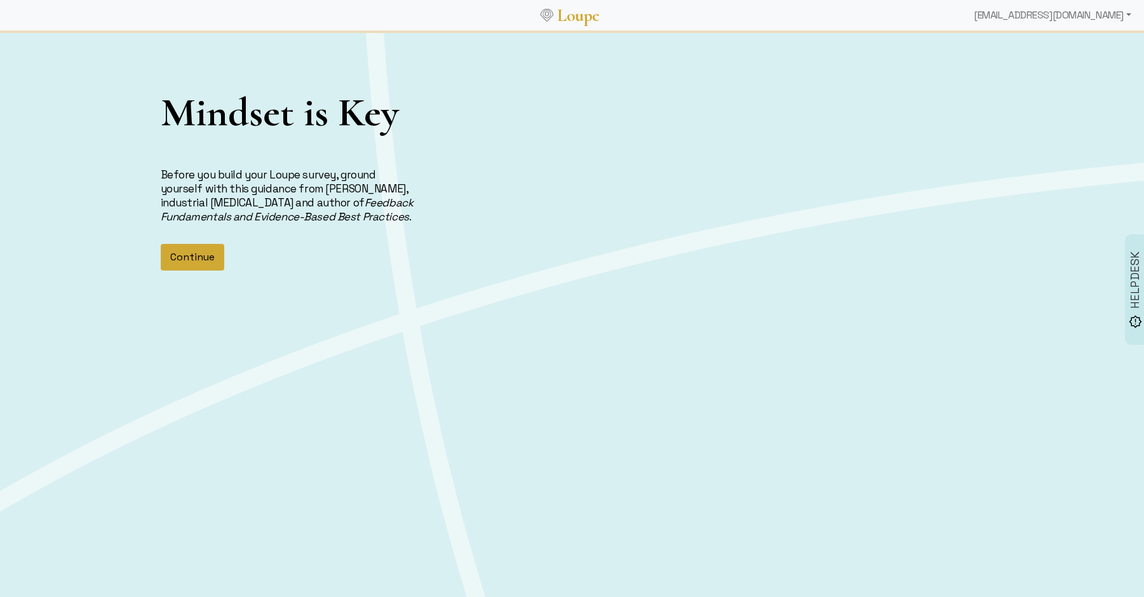
click at [193, 253] on button "Continue" at bounding box center [193, 257] width 64 height 27
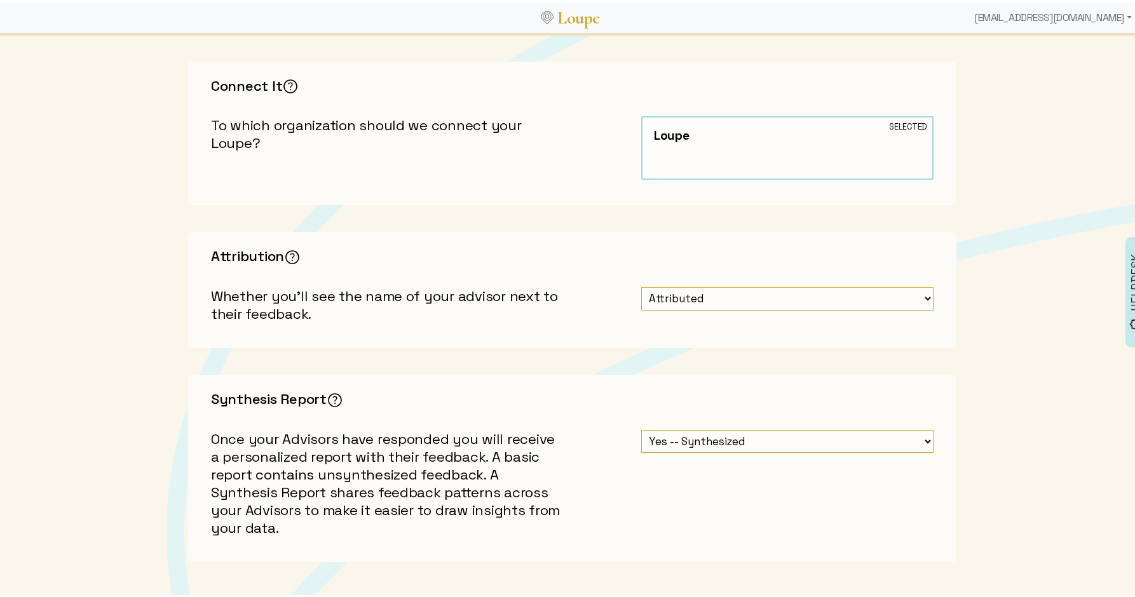
scroll to position [348, 0]
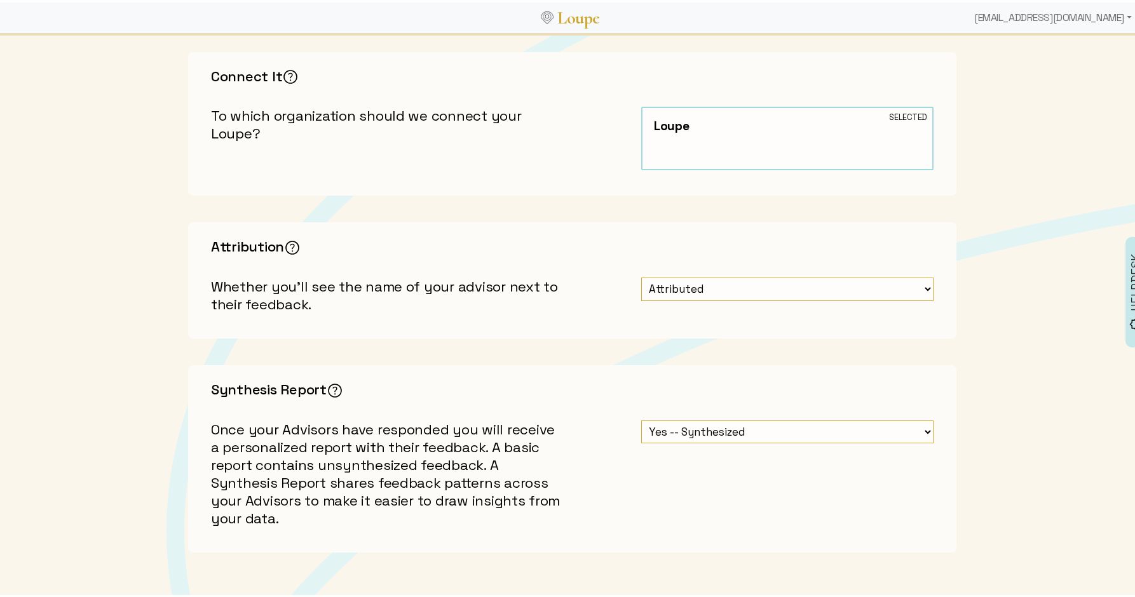
click at [309, 259] on div "Attribution You can choose between asking for Attributed feedback (Advisors nam…" at bounding box center [572, 278] width 768 height 116
click at [288, 244] on img at bounding box center [293, 245] width 20 height 20
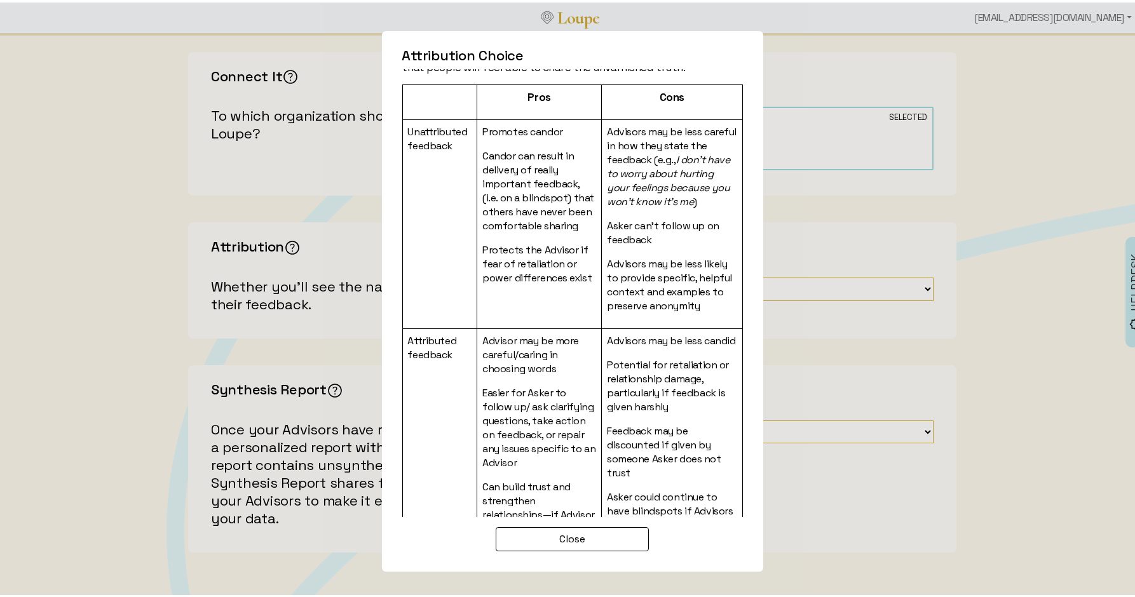
scroll to position [130, 0]
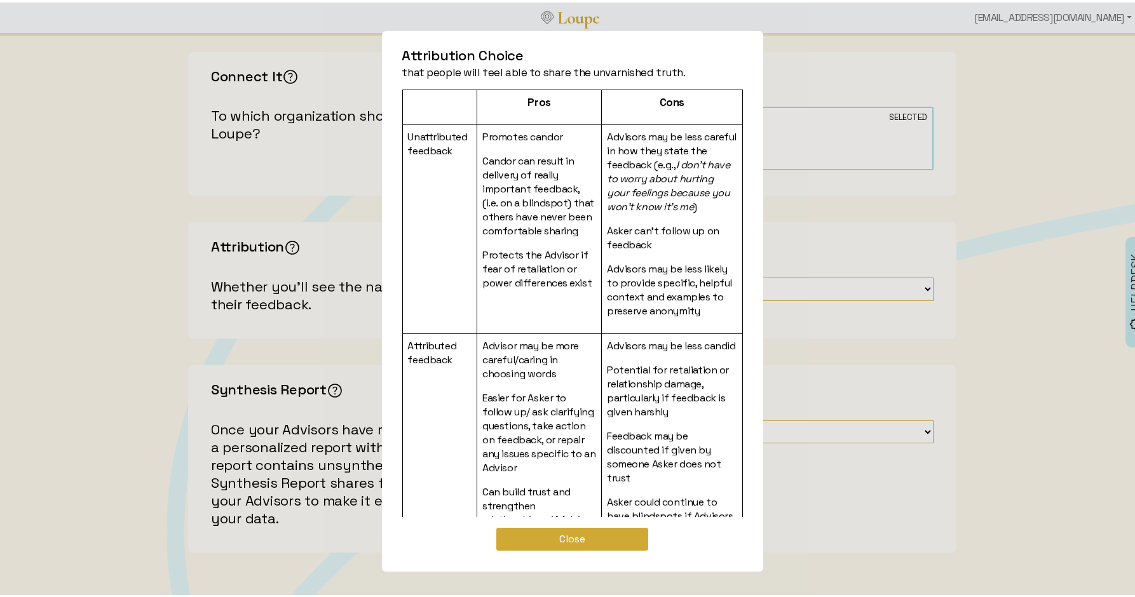
click at [626, 527] on button "Close" at bounding box center [572, 537] width 153 height 24
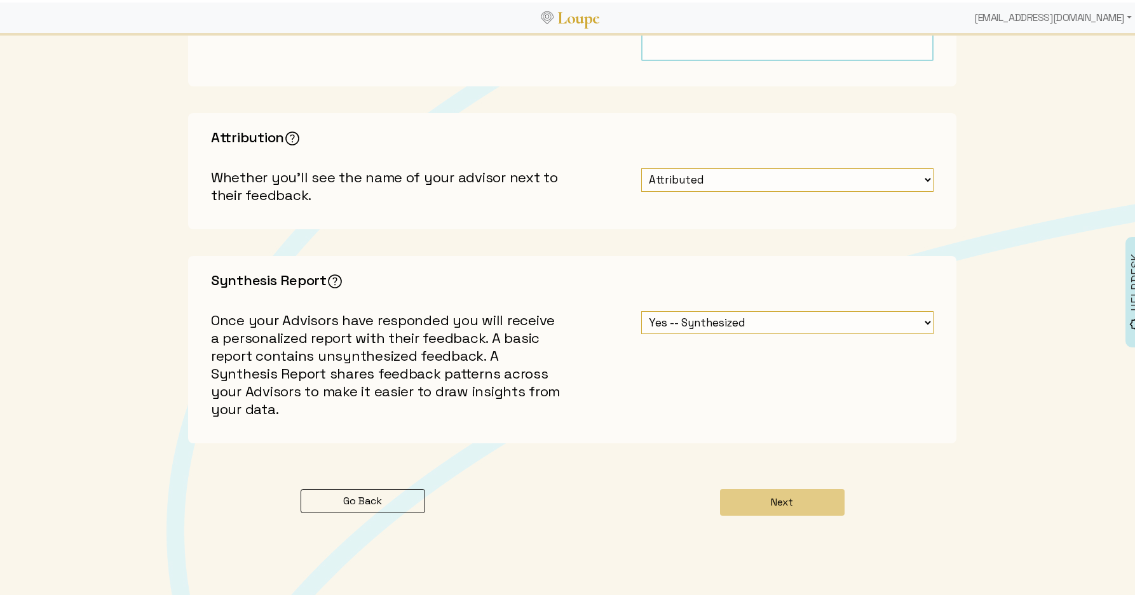
scroll to position [485, 0]
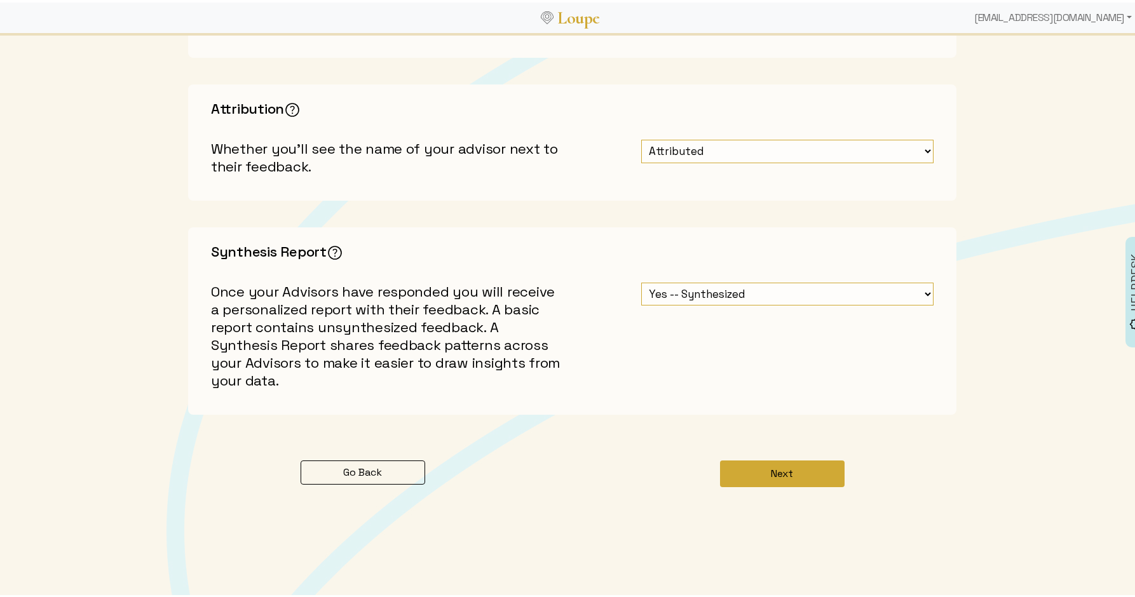
click at [783, 477] on button "Next" at bounding box center [782, 471] width 125 height 27
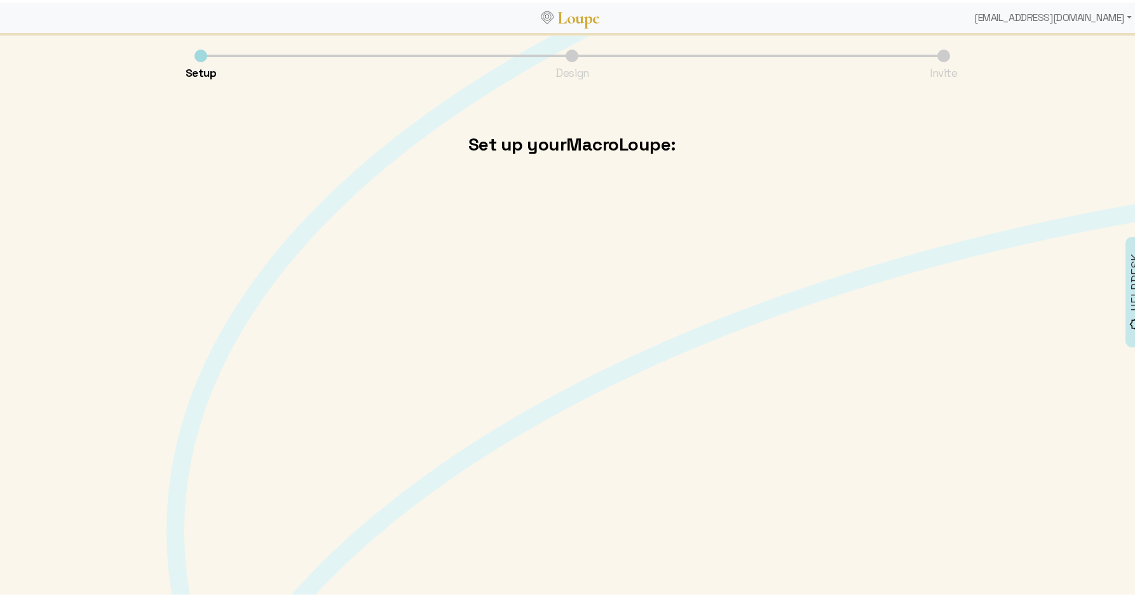
scroll to position [0, 0]
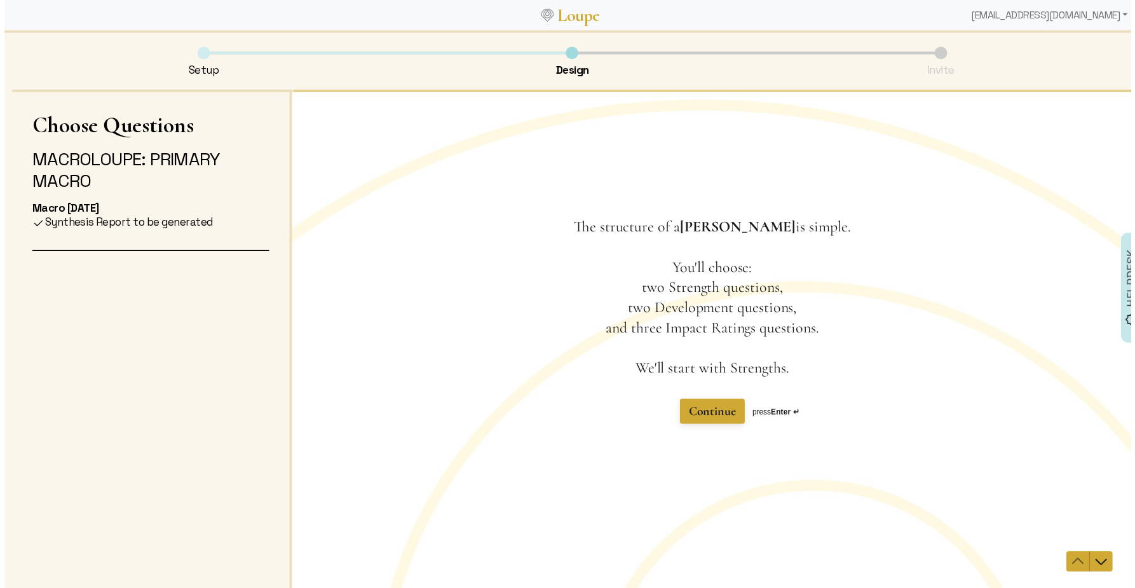
scroll to position [2, 0]
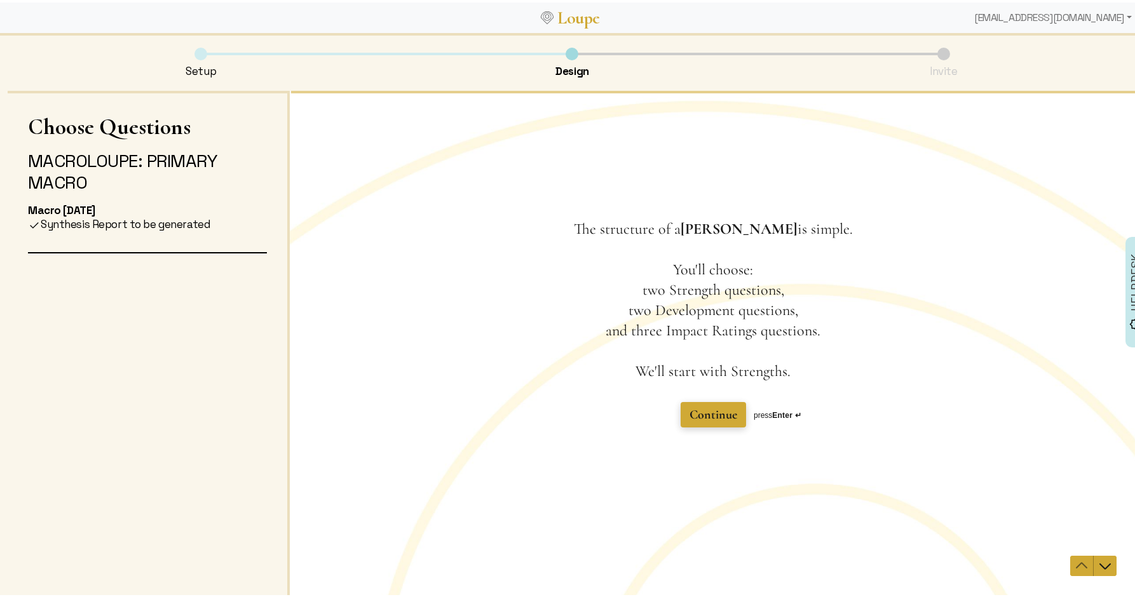
click at [708, 415] on span "Continue" at bounding box center [713, 414] width 48 height 15
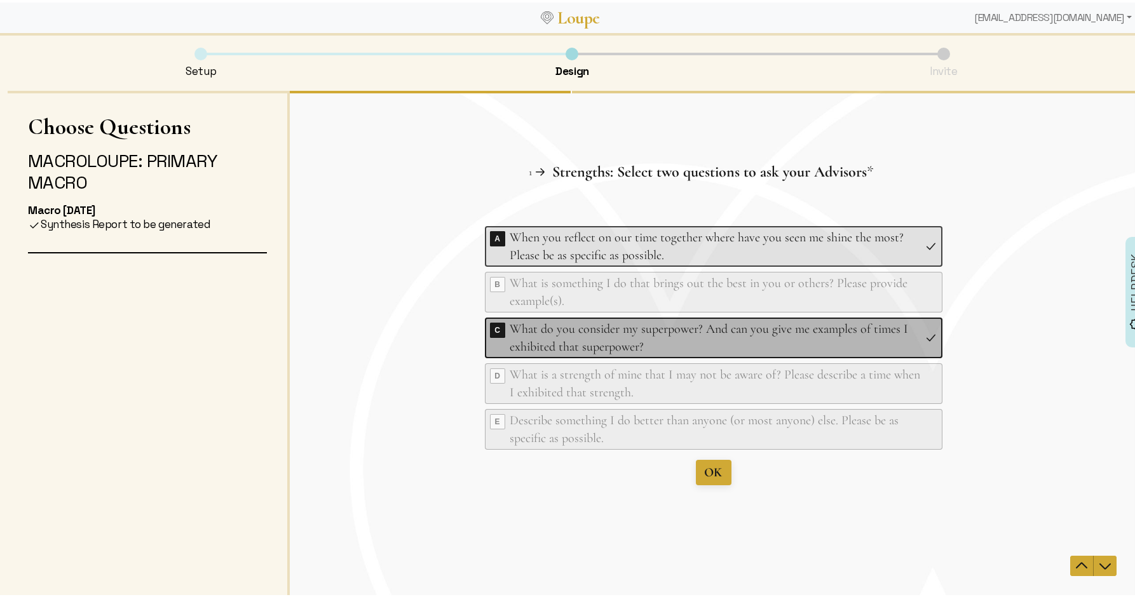
drag, startPoint x: 550, startPoint y: 346, endPoint x: 550, endPoint y: 335, distance: 10.8
click at [550, 346] on div "What do you consider my superpower? And can you give me examples of times I exh…" at bounding box center [715, 338] width 410 height 36
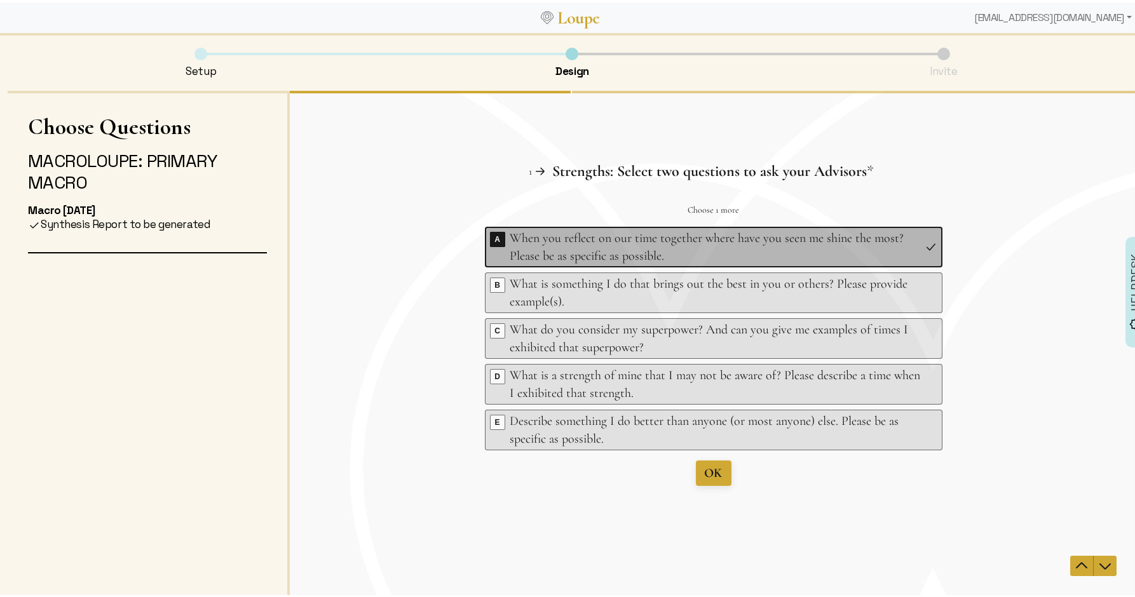
click at [543, 250] on div "When you reflect on our time together where have you seen me shine the most? Pl…" at bounding box center [715, 247] width 410 height 36
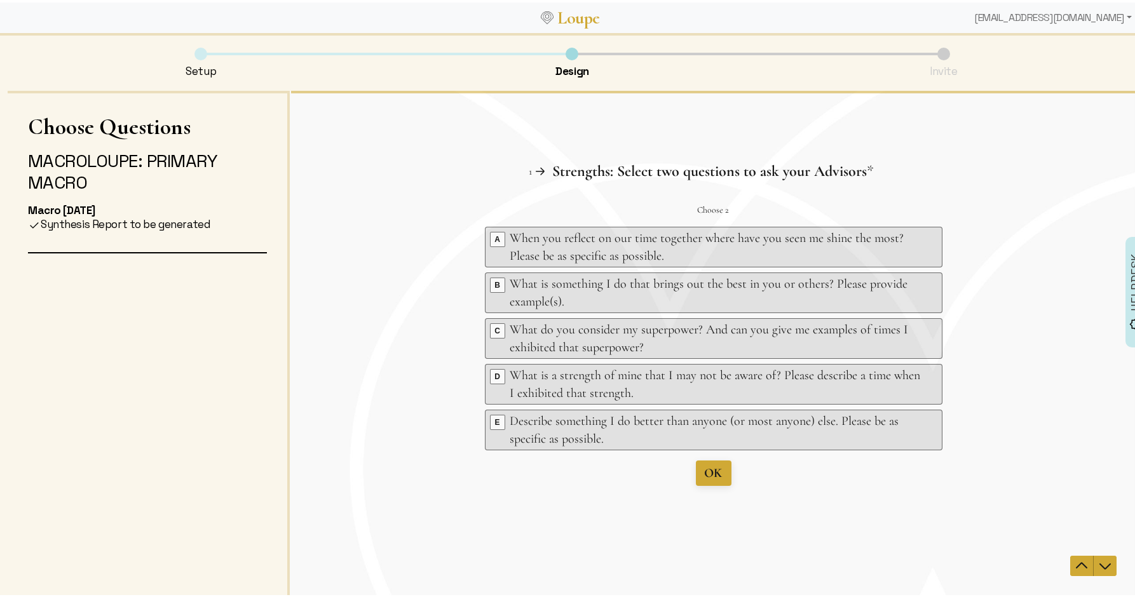
click at [447, 239] on div "Question 1 1 Strengths: Select two questions to ask your Advisors This question…" at bounding box center [713, 323] width 847 height 325
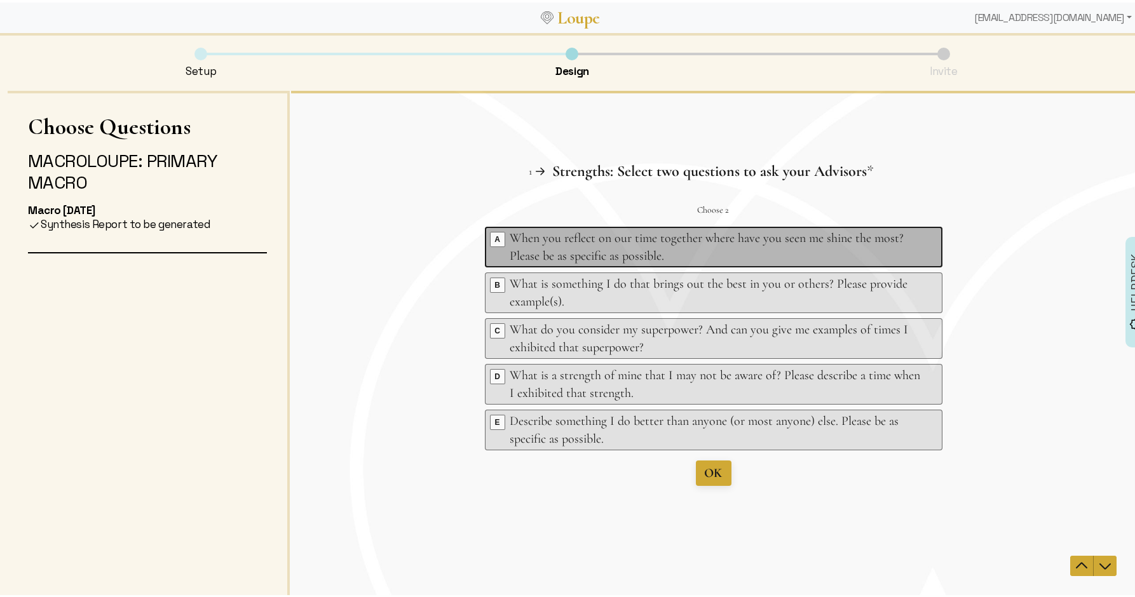
click at [529, 245] on div "When you reflect on our time together where have you seen me shine the most? Pl…" at bounding box center [715, 247] width 410 height 36
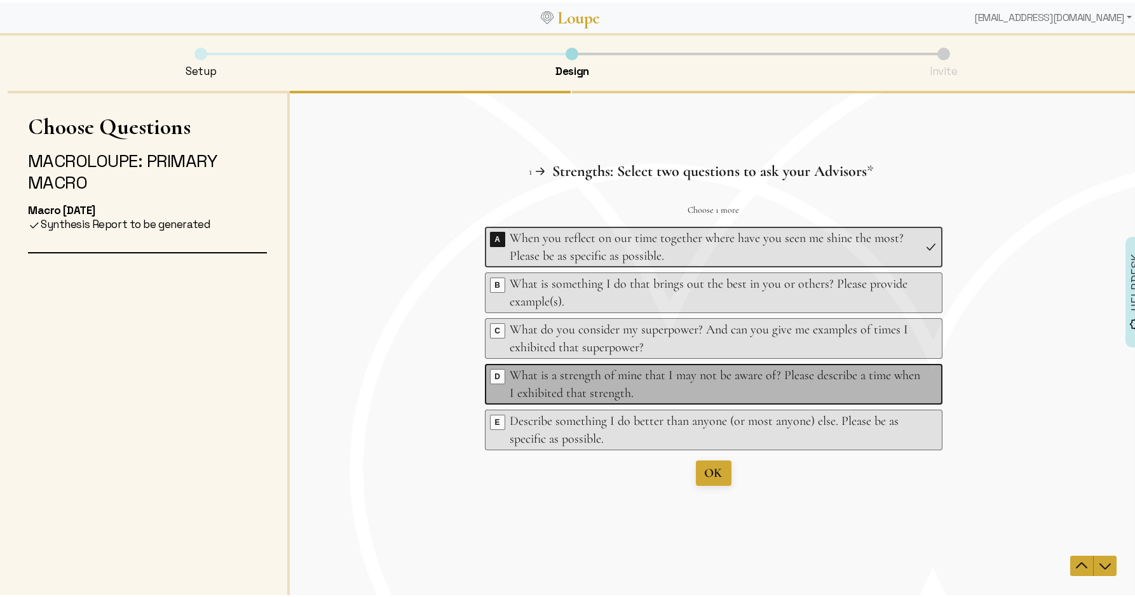
click at [534, 376] on div "What is a strength of mine that I may not be aware of? Please describe a time w…" at bounding box center [715, 384] width 410 height 36
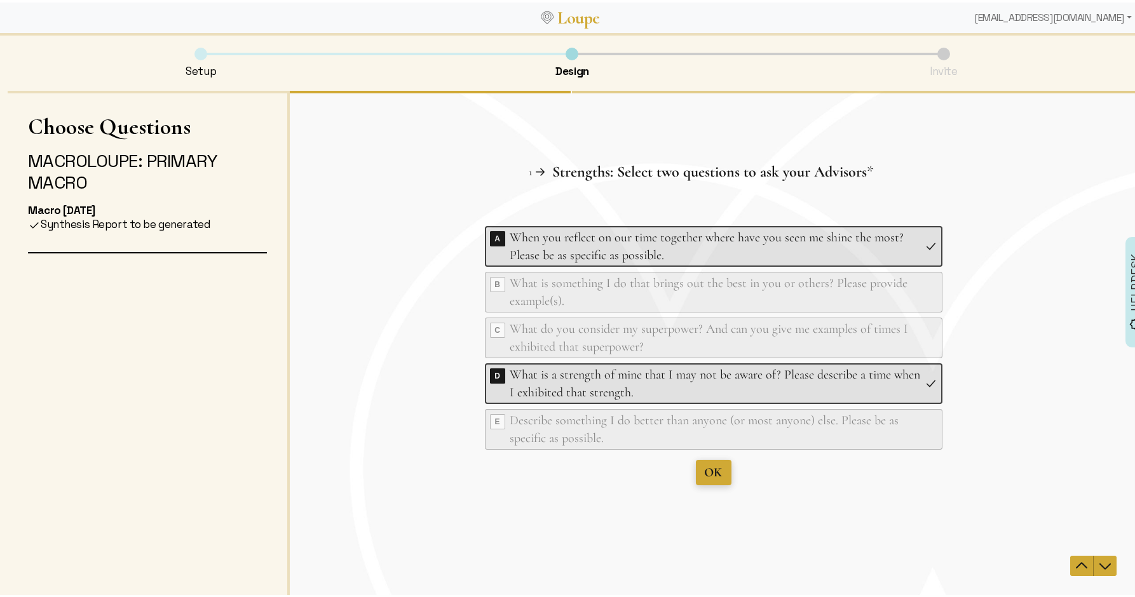
click at [706, 470] on span "OK" at bounding box center [714, 471] width 18 height 15
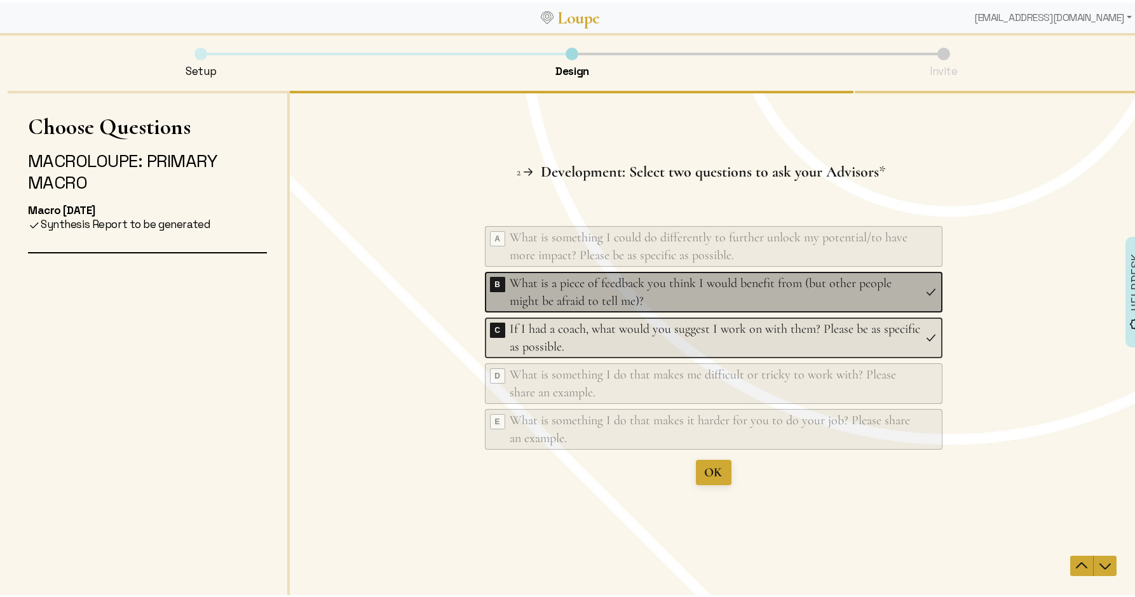
drag, startPoint x: 623, startPoint y: 288, endPoint x: 626, endPoint y: 304, distance: 17.0
click at [623, 287] on div "What is a piece of feedback you think I would benefit from (but other people mi…" at bounding box center [715, 292] width 410 height 36
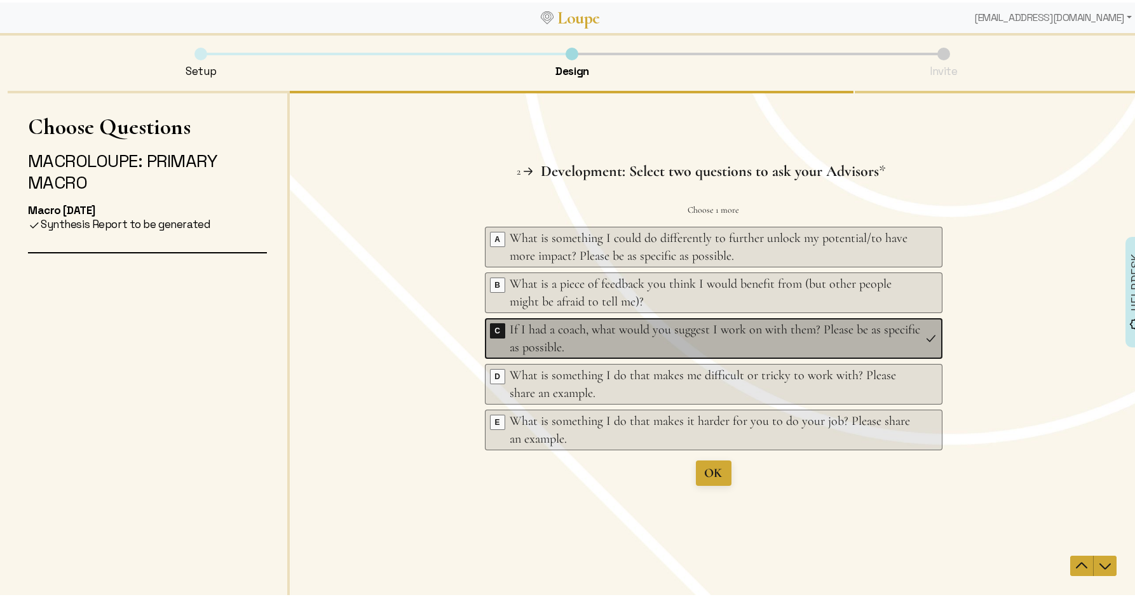
click at [613, 342] on div "If I had a coach, what would you suggest I work on with them? Please be as spec…" at bounding box center [715, 338] width 410 height 36
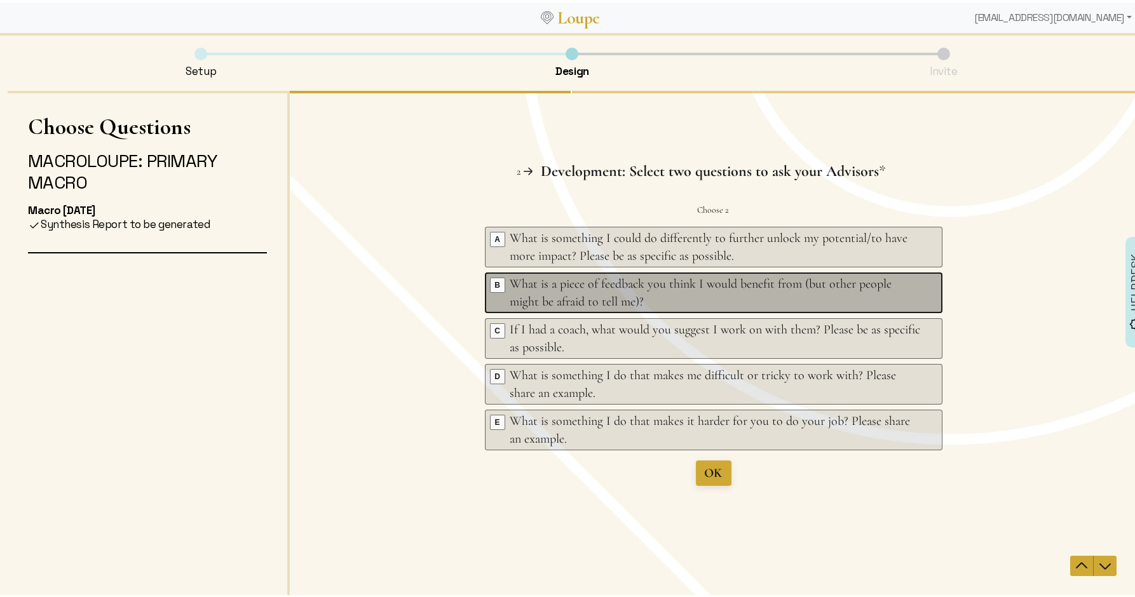
click at [559, 292] on div "What is a piece of feedback you think I would benefit from (but other people mi…" at bounding box center [715, 292] width 410 height 36
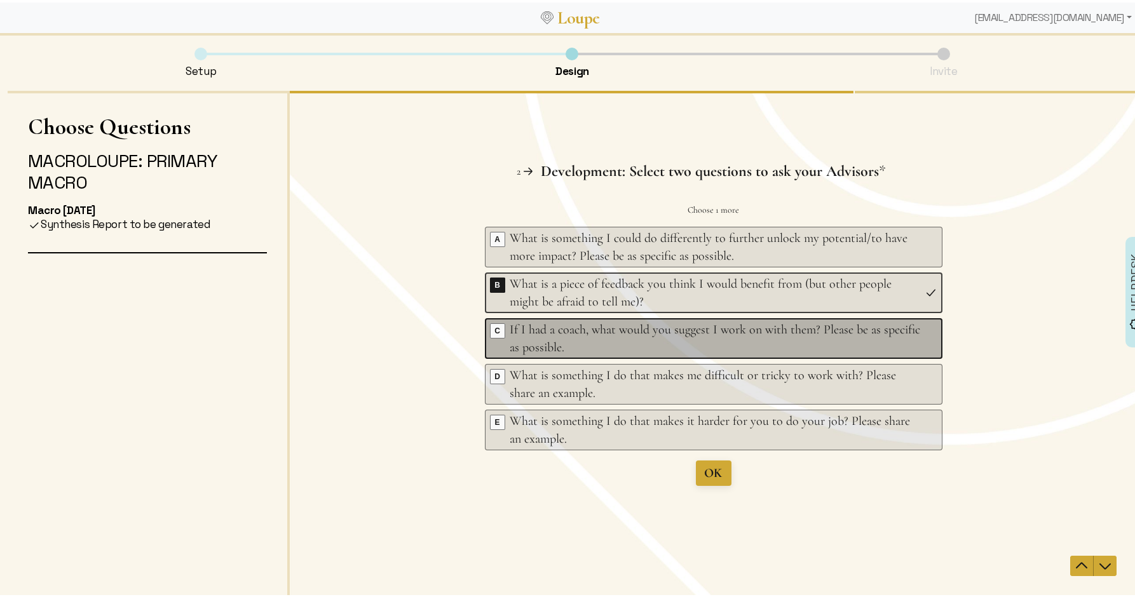
click at [568, 327] on div "If I had a coach, what would you suggest I work on with them? Please be as spec…" at bounding box center [715, 338] width 410 height 36
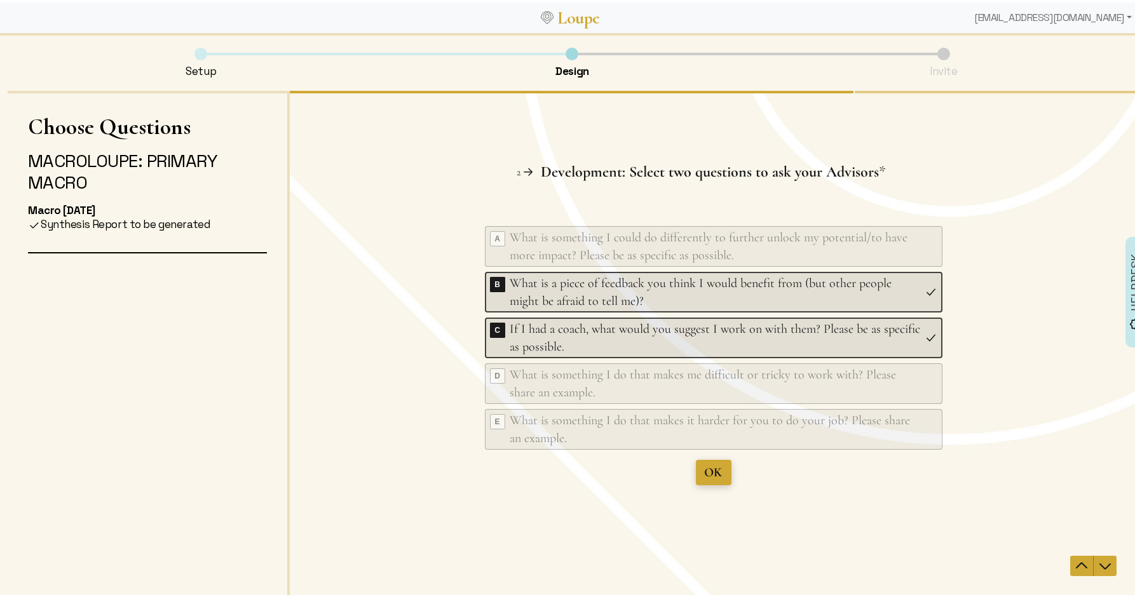
click at [715, 476] on span "OK" at bounding box center [714, 471] width 18 height 15
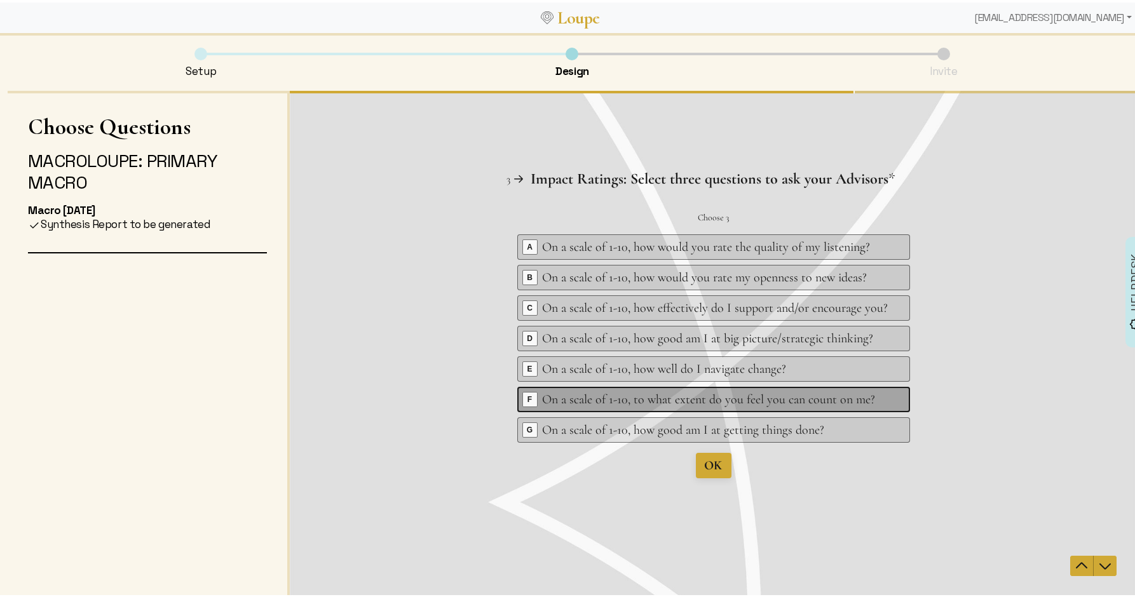
drag, startPoint x: 532, startPoint y: 398, endPoint x: 538, endPoint y: 423, distance: 26.2
click at [532, 397] on span "F" at bounding box center [530, 399] width 14 height 14
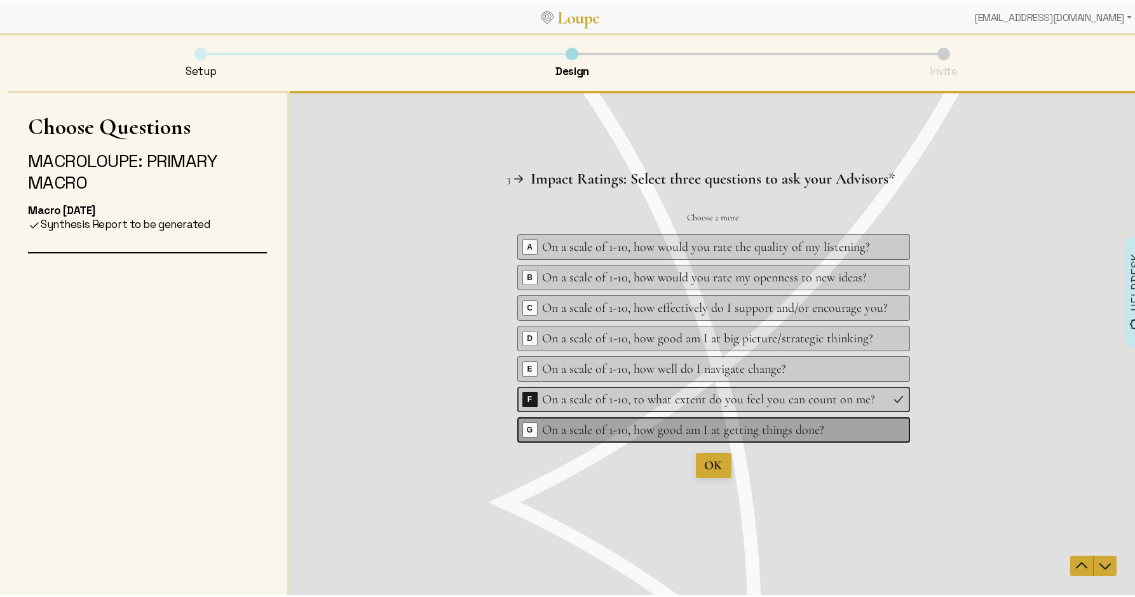
click at [543, 428] on div "On a scale of 1-10, how good am I at getting things done?" at bounding box center [716, 430] width 346 height 18
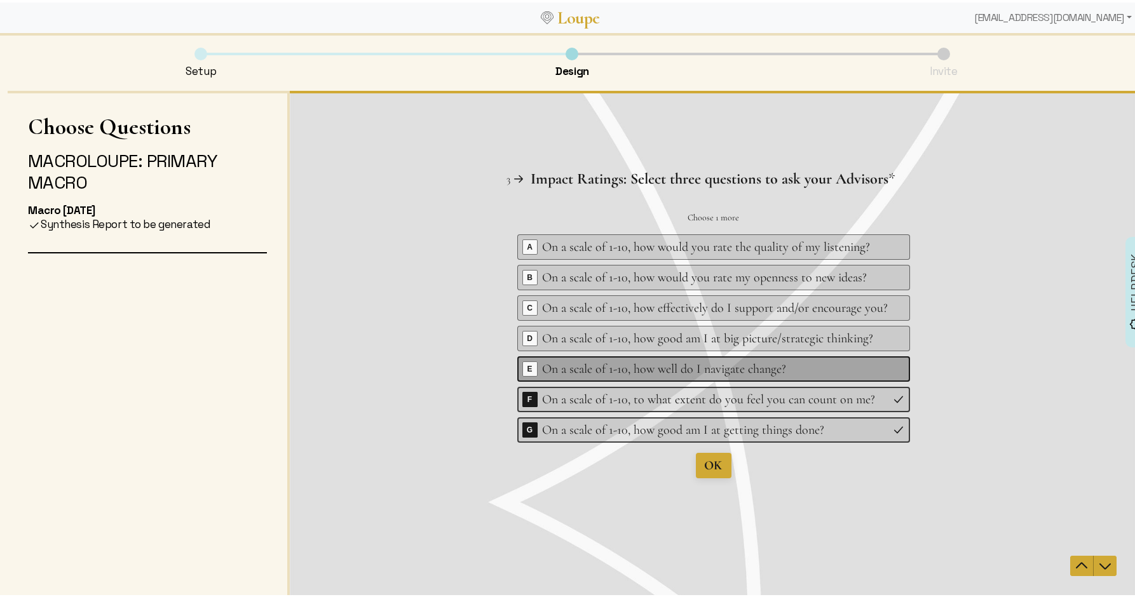
click at [543, 370] on div "On a scale of 1-10, how well do I navigate change?" at bounding box center [716, 369] width 346 height 18
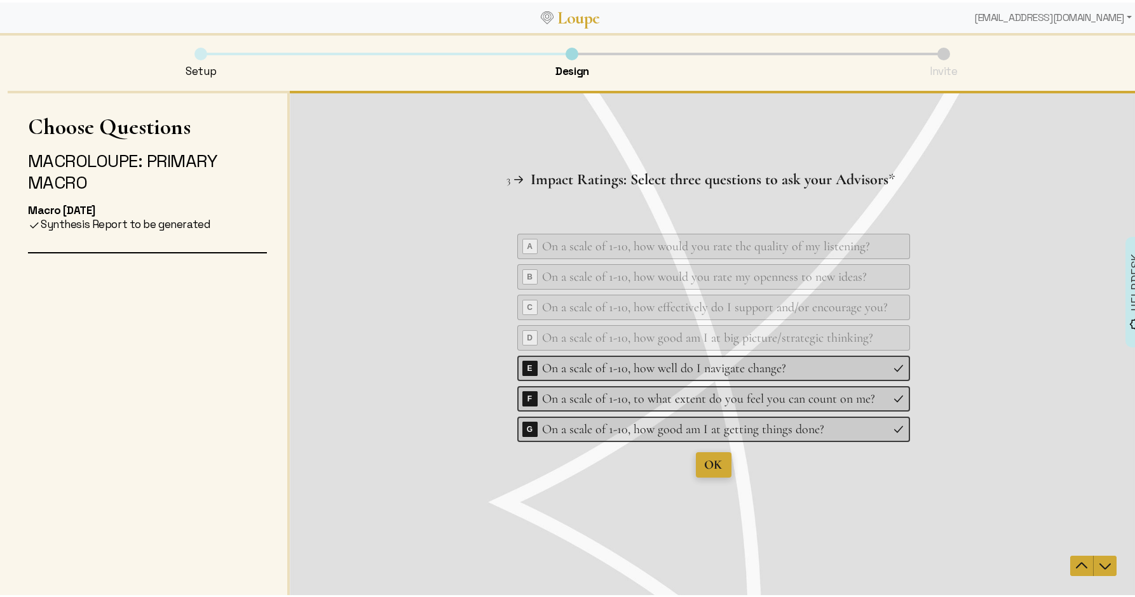
click at [712, 459] on span "OK" at bounding box center [714, 464] width 18 height 15
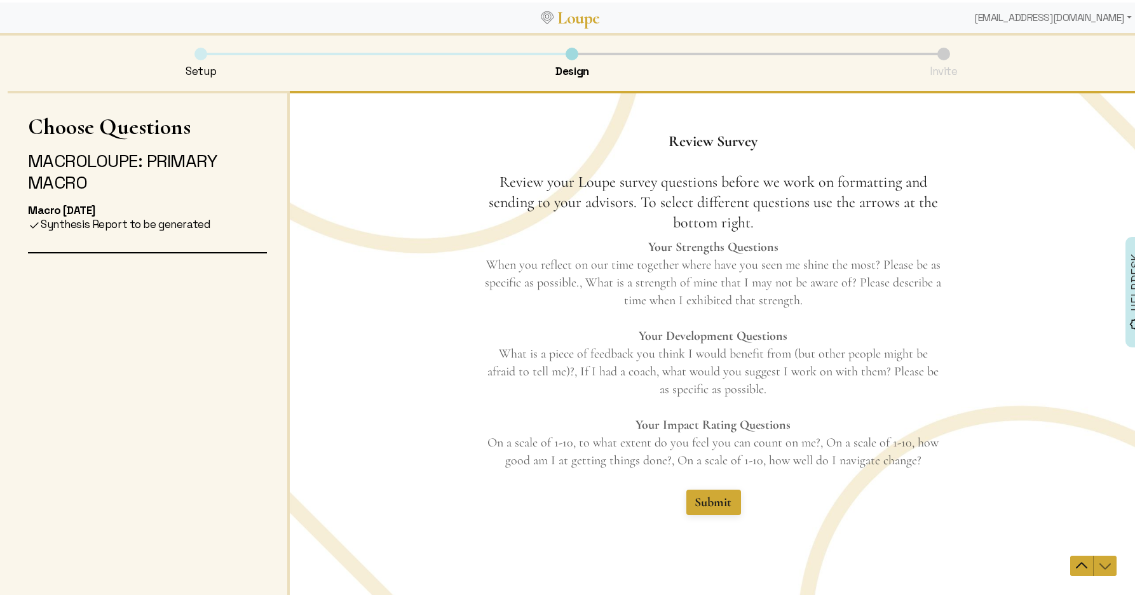
click at [893, 489] on div "Submit" at bounding box center [713, 501] width 457 height 25
click at [711, 499] on span "Submit" at bounding box center [713, 501] width 37 height 15
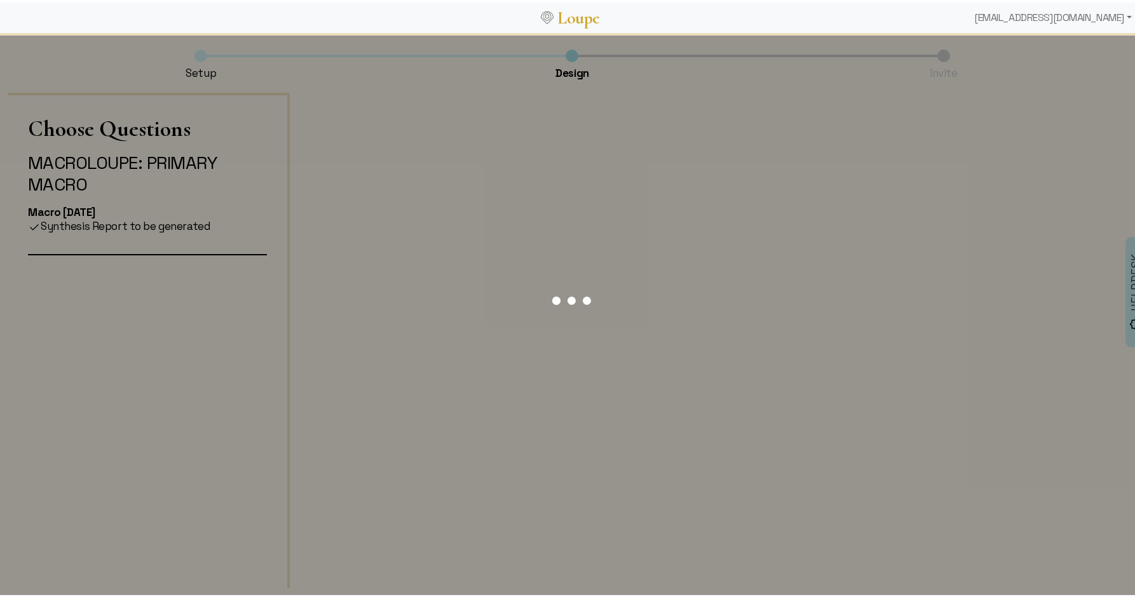
scroll to position [0, 0]
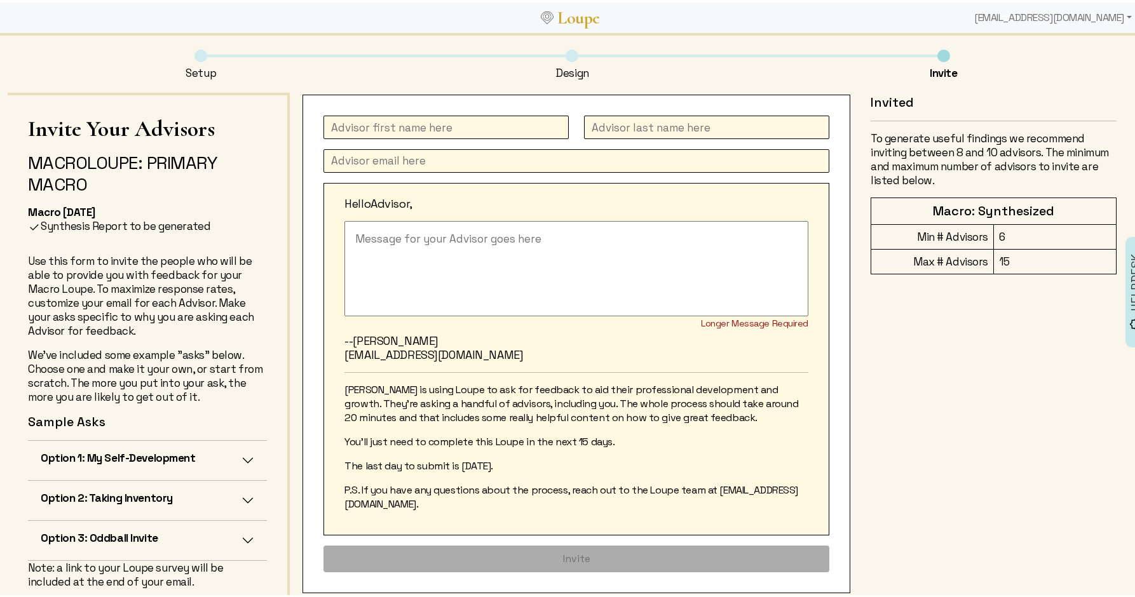
click at [346, 126] on input "text" at bounding box center [445, 125] width 245 height 24
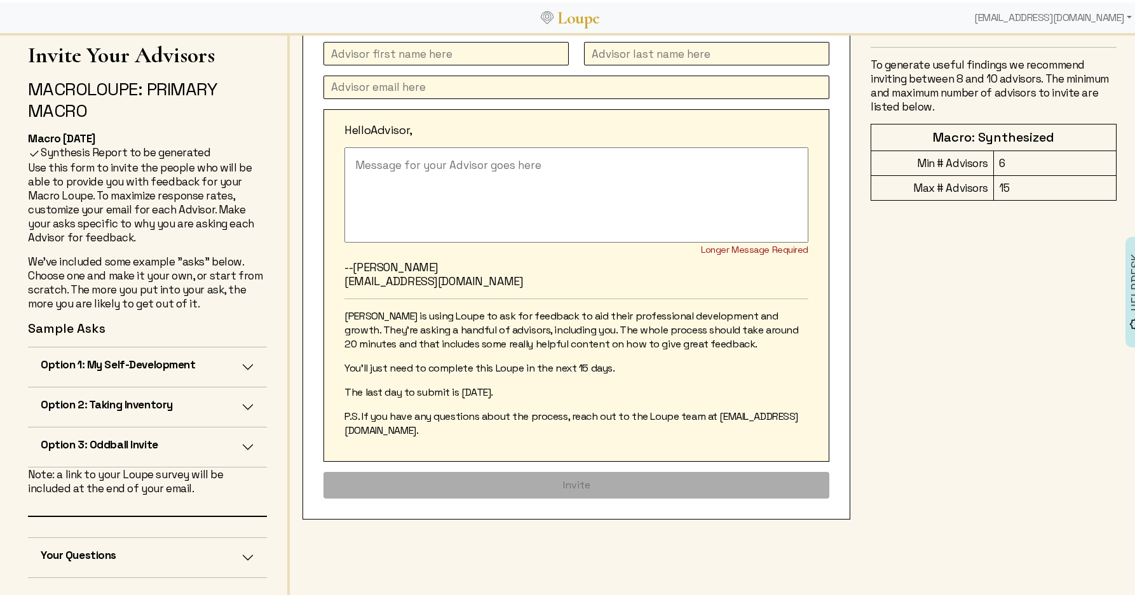
scroll to position [78, 0]
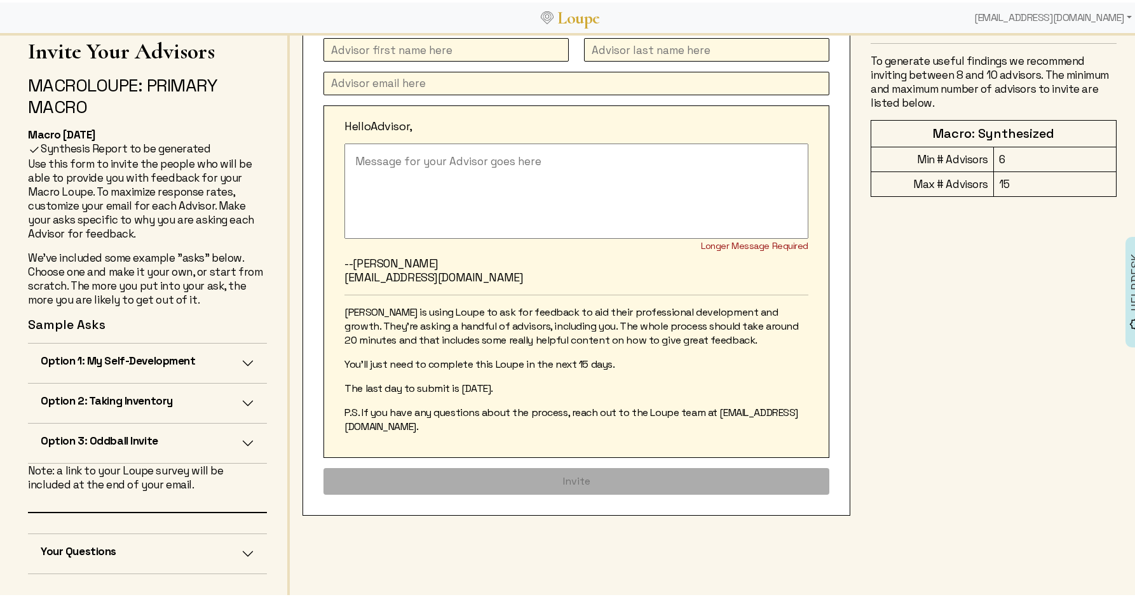
click at [135, 360] on h5 "Option 1: My Self-Development" at bounding box center [118, 358] width 155 height 14
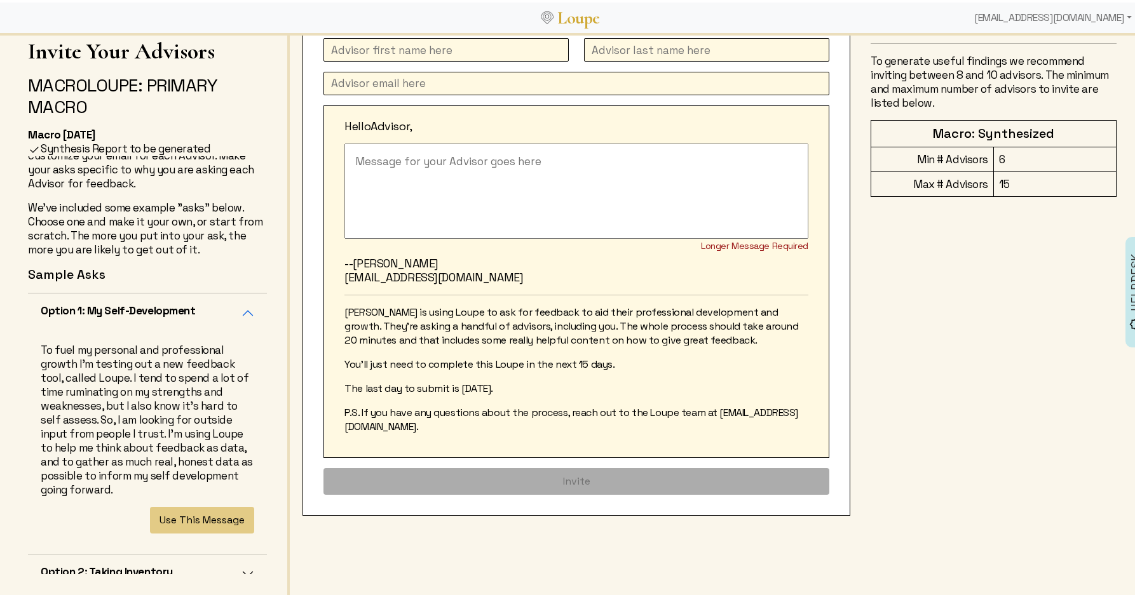
scroll to position [86, 0]
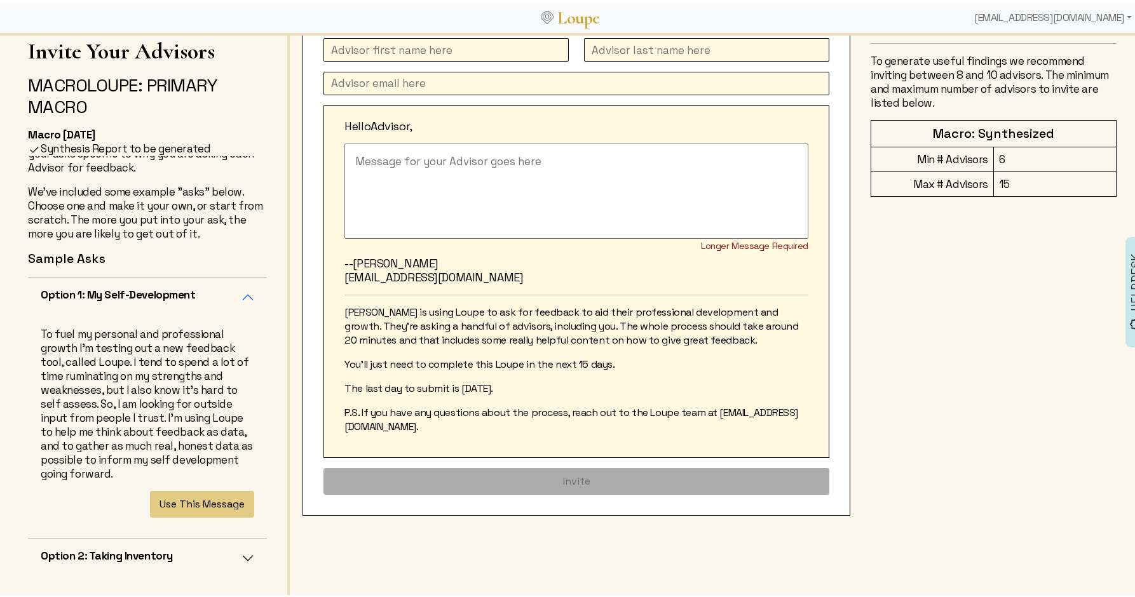
click at [231, 295] on button "Option 1: My Self-Development" at bounding box center [147, 294] width 239 height 39
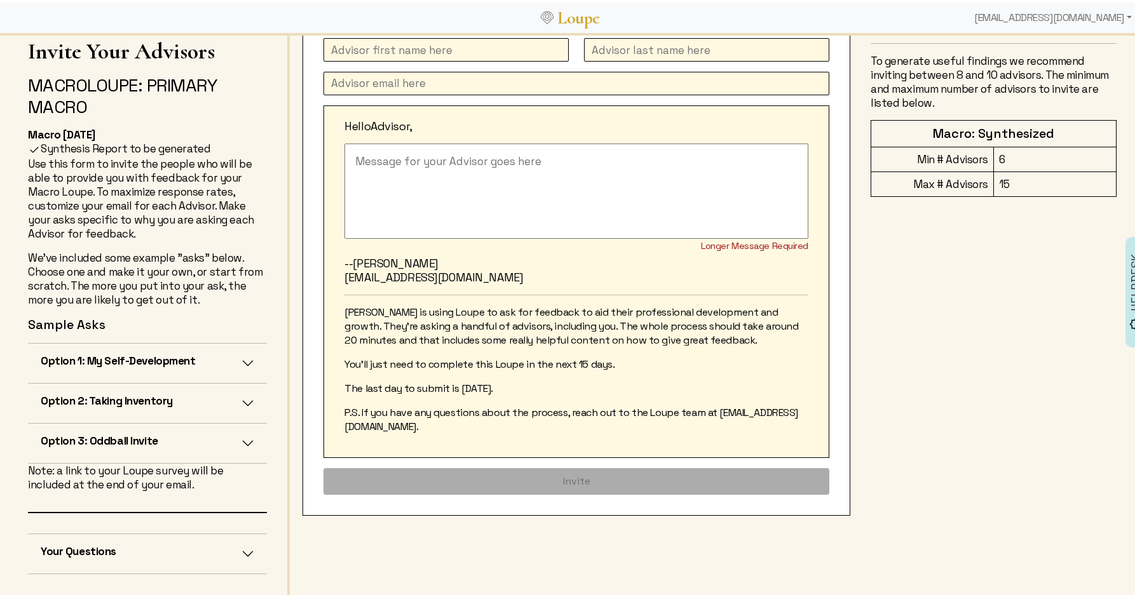
scroll to position [20, 0]
click at [218, 404] on button "Option 2: Taking Inventory" at bounding box center [147, 400] width 239 height 39
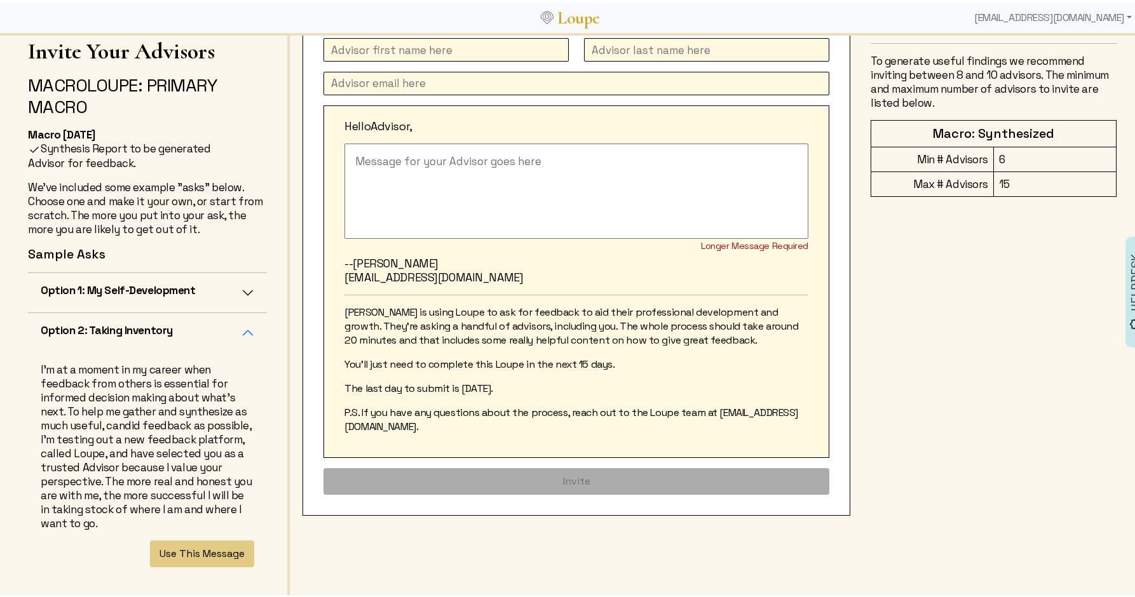
scroll to position [103, 0]
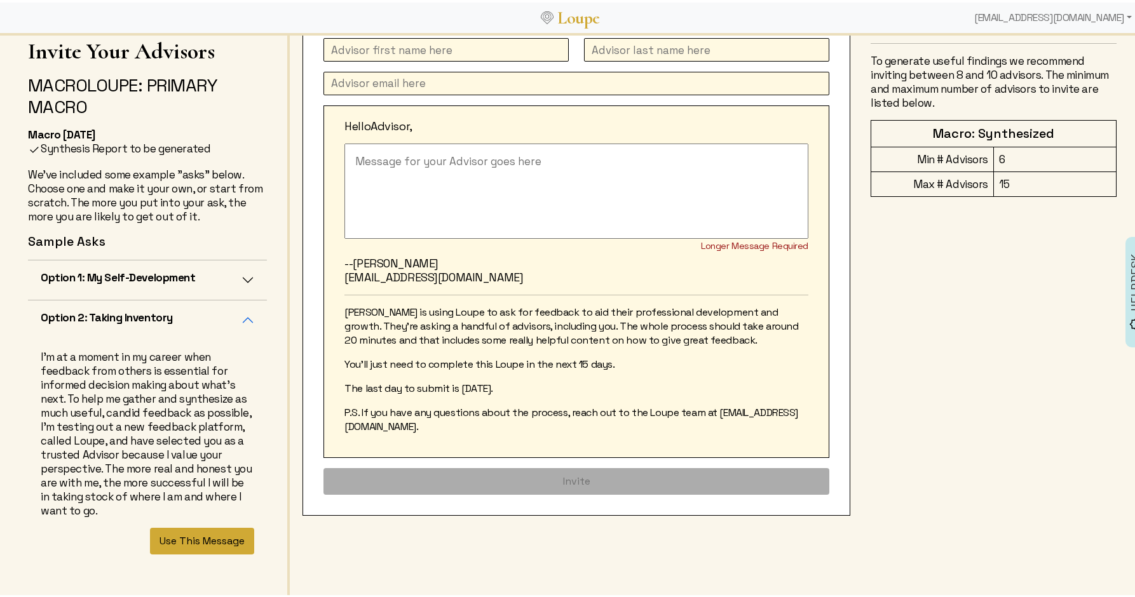
click at [193, 549] on button "Use This Message" at bounding box center [202, 538] width 104 height 27
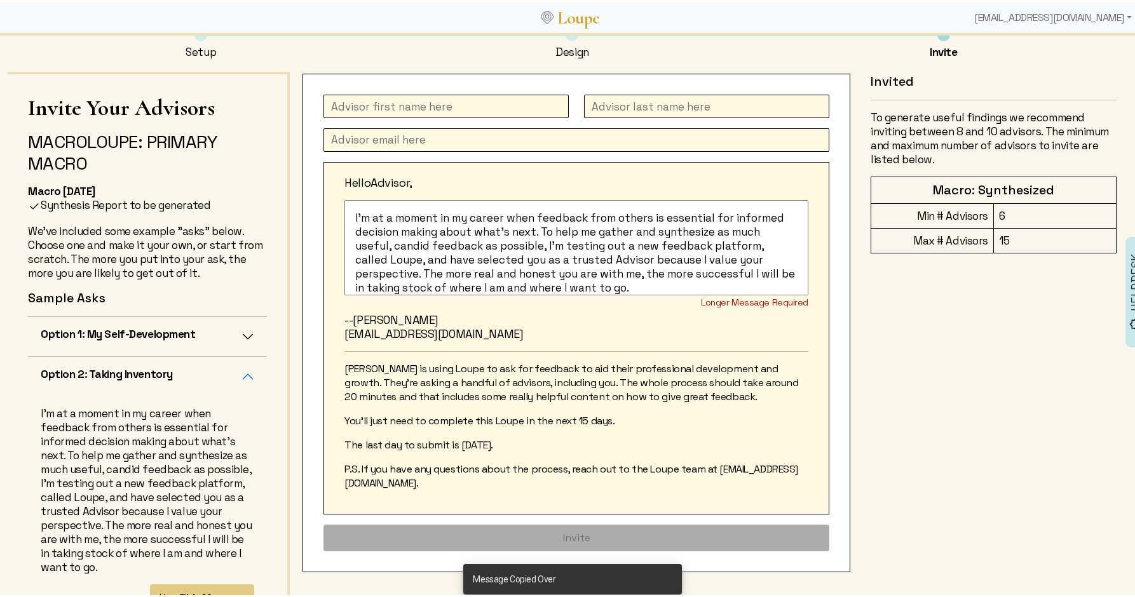
scroll to position [6, 0]
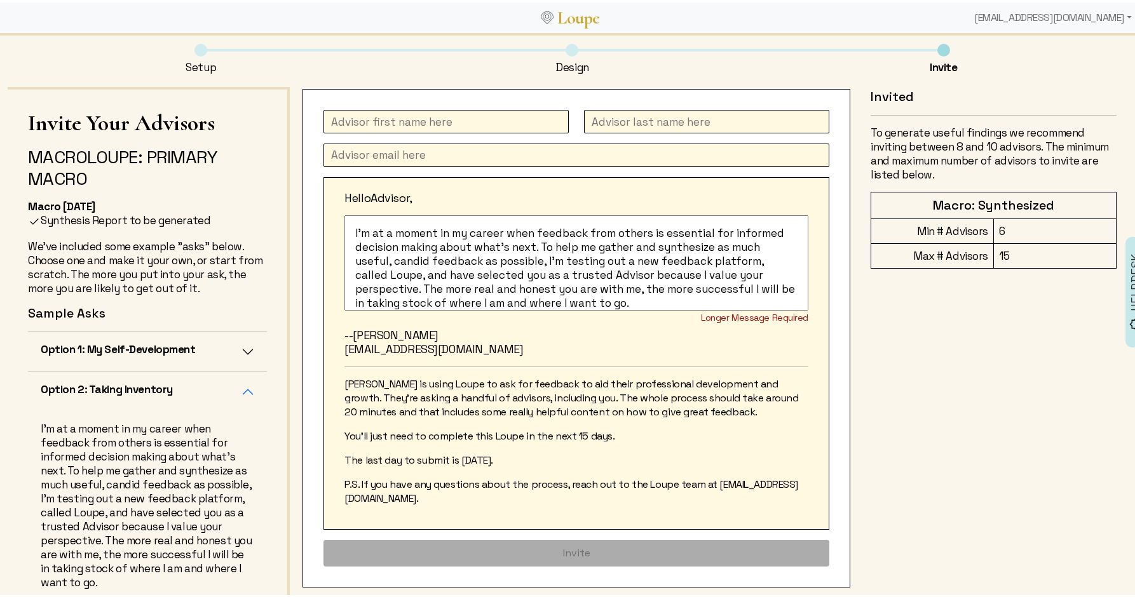
click at [348, 230] on textarea "I'm at a moment in my career when feedback from others is essential for informe…" at bounding box center [576, 260] width 464 height 95
type textarea "Thanks! I'm at a moment in my career when feedback from others is essential for…"
click at [365, 119] on input "text" at bounding box center [445, 119] width 245 height 24
type input "[PERSON_NAME]"
click at [595, 102] on div "[PERSON_NAME] Hello [PERSON_NAME], Thanks! I'm at a moment in my career when fe…" at bounding box center [576, 335] width 548 height 499
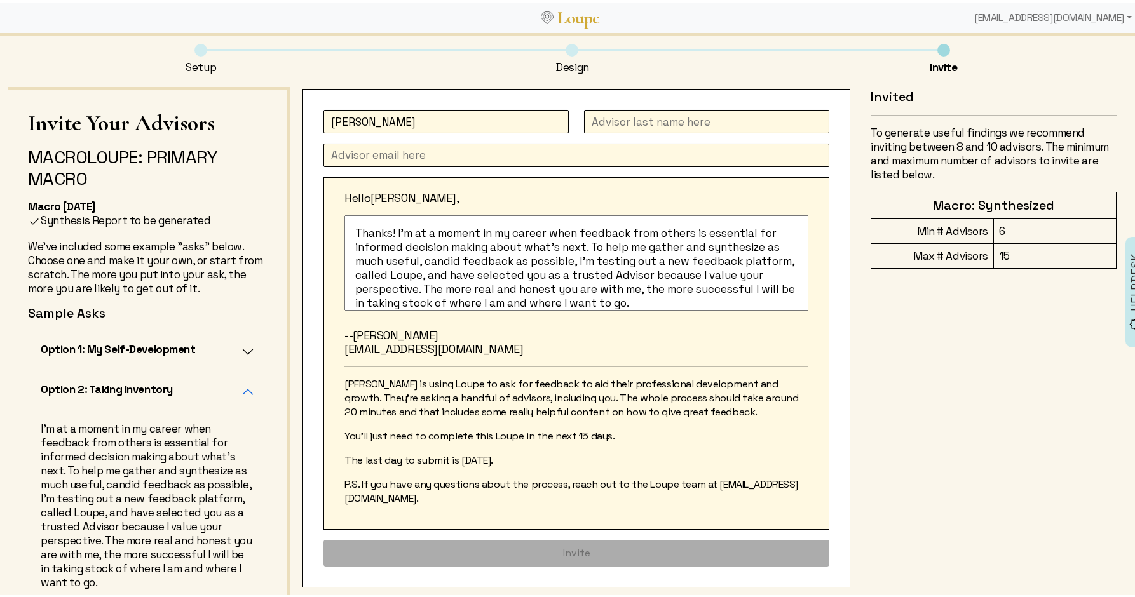
click at [595, 113] on input "text" at bounding box center [706, 119] width 245 height 24
type input "[PERSON_NAME]"
click at [346, 152] on input "text" at bounding box center [576, 153] width 506 height 24
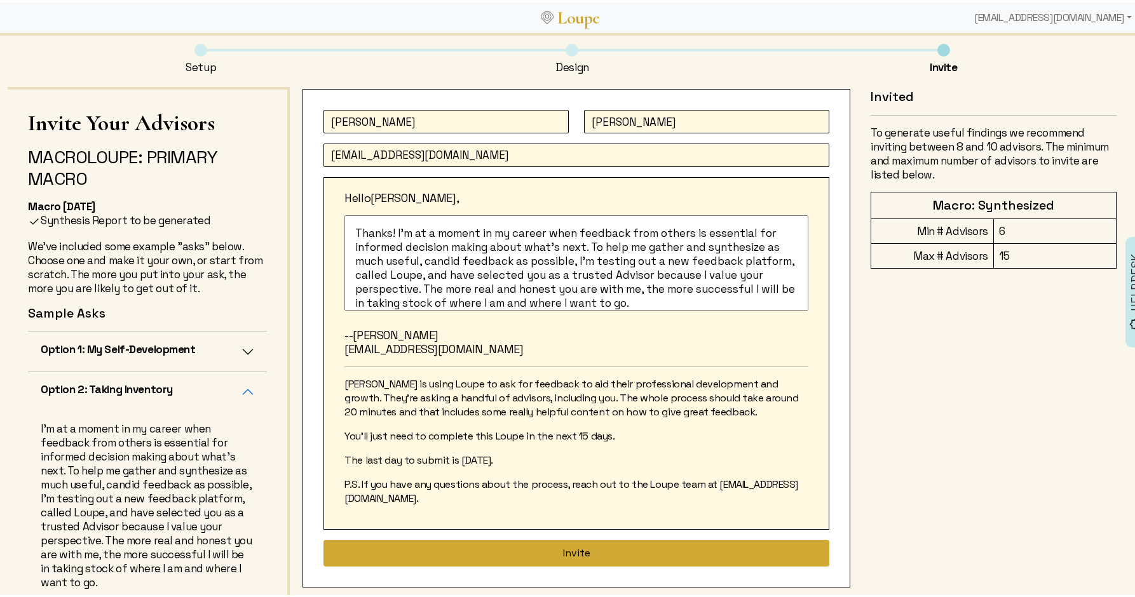
type input "[EMAIL_ADDRESS][DOMAIN_NAME]"
click at [534, 543] on button "Invite" at bounding box center [576, 550] width 506 height 27
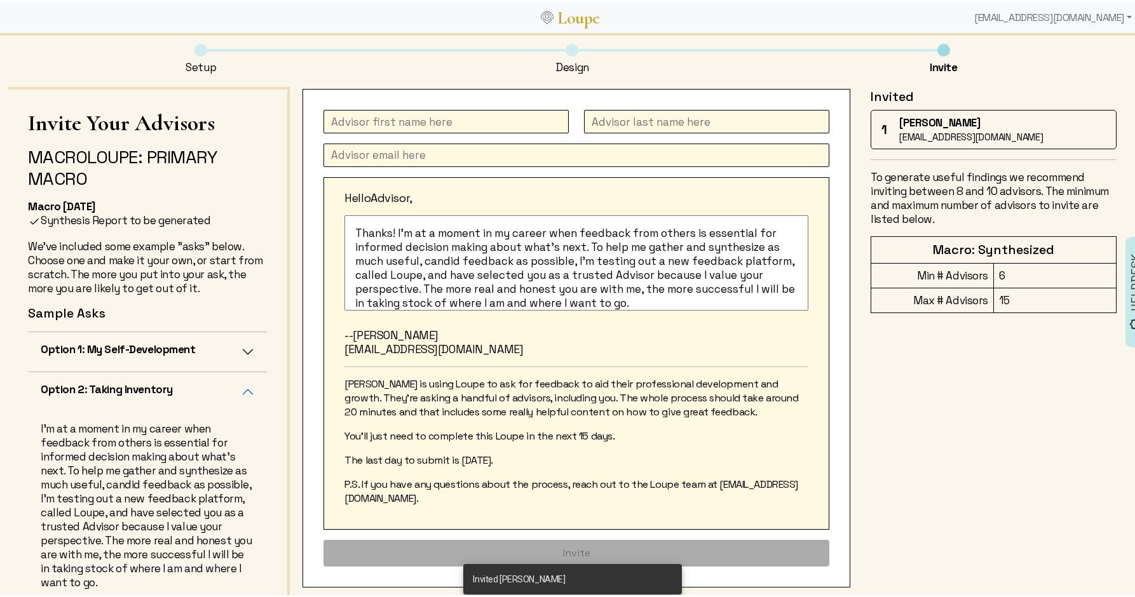
click at [361, 126] on input "text" at bounding box center [445, 119] width 245 height 24
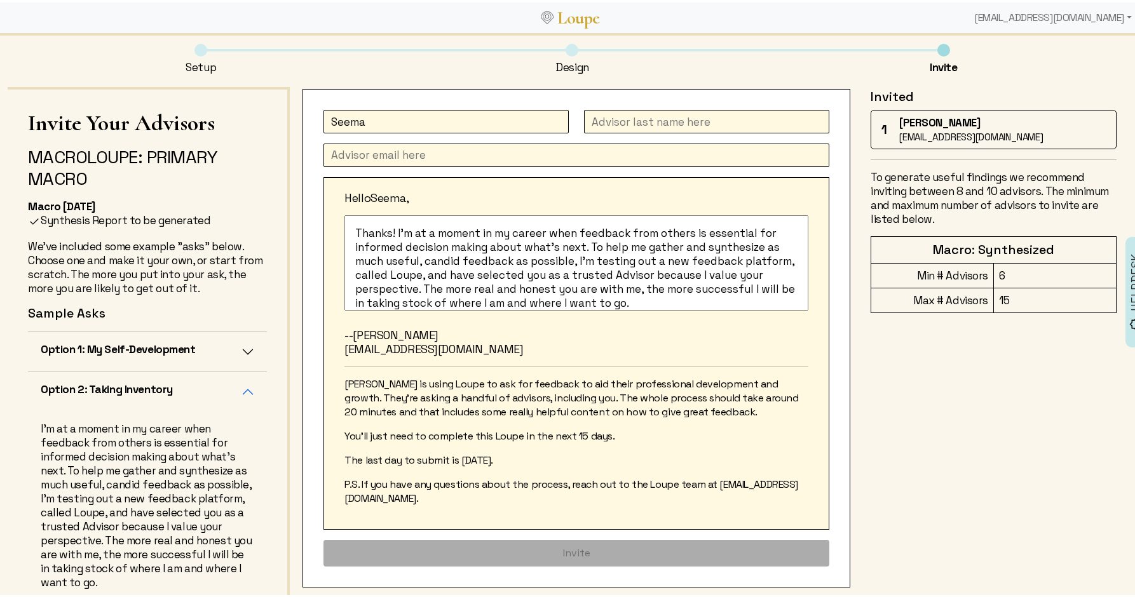
type input "Seema"
click at [731, 117] on input "text" at bounding box center [706, 119] width 245 height 24
type input "[PERSON_NAME]"
click at [1008, 12] on div "[EMAIL_ADDRESS][DOMAIN_NAME]" at bounding box center [1053, 15] width 168 height 25
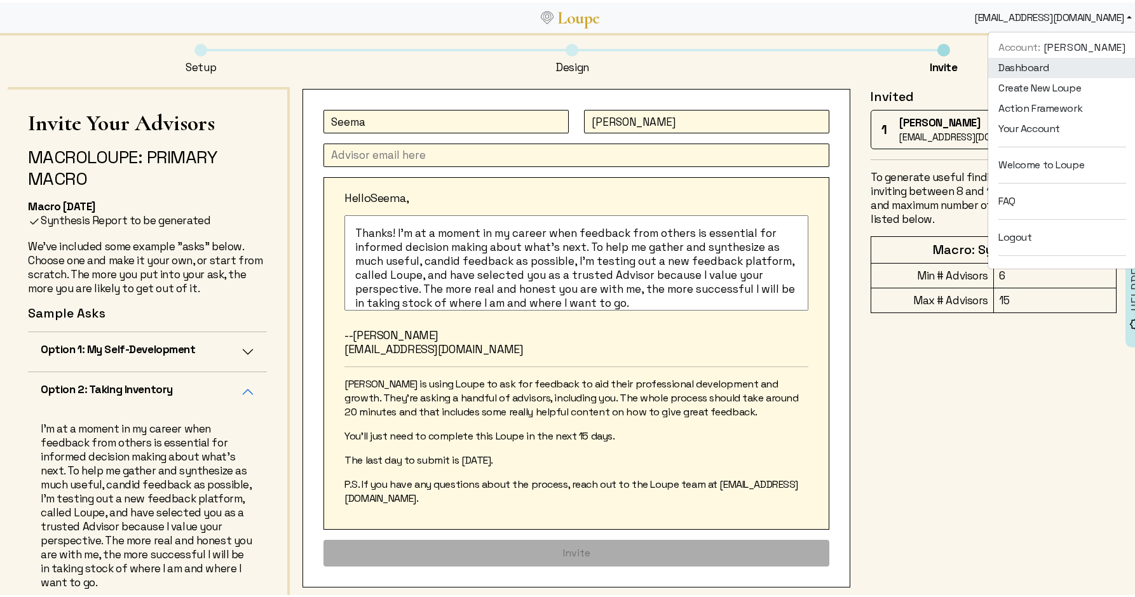
click at [1008, 65] on link "Dashboard" at bounding box center [1062, 65] width 148 height 20
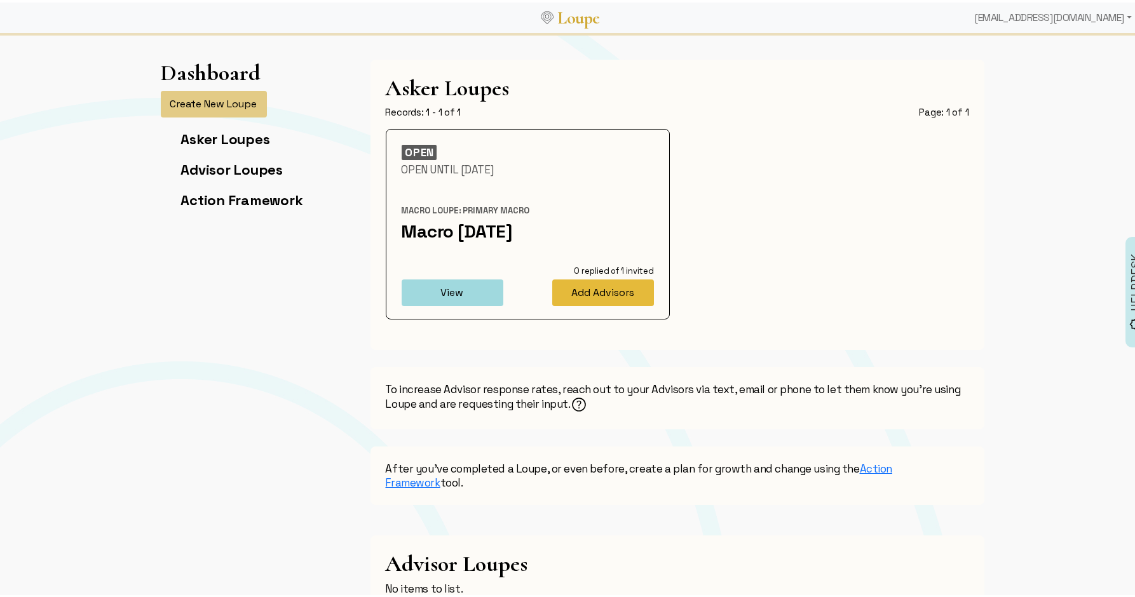
click at [604, 295] on button "Add Advisors" at bounding box center [603, 290] width 102 height 27
click at [452, 294] on button "View" at bounding box center [453, 290] width 102 height 27
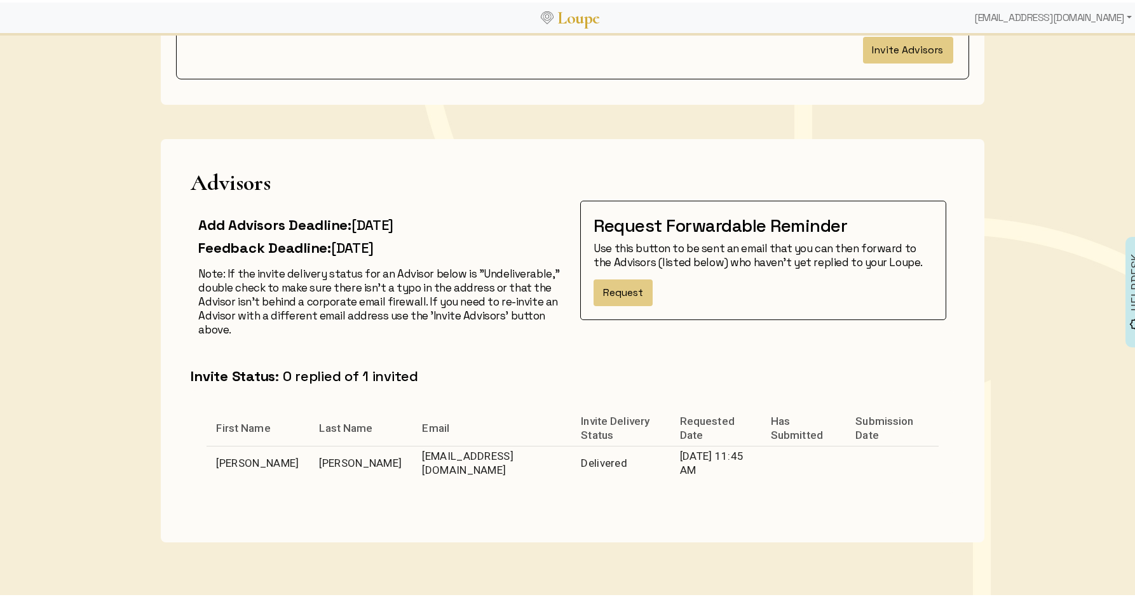
scroll to position [218, 0]
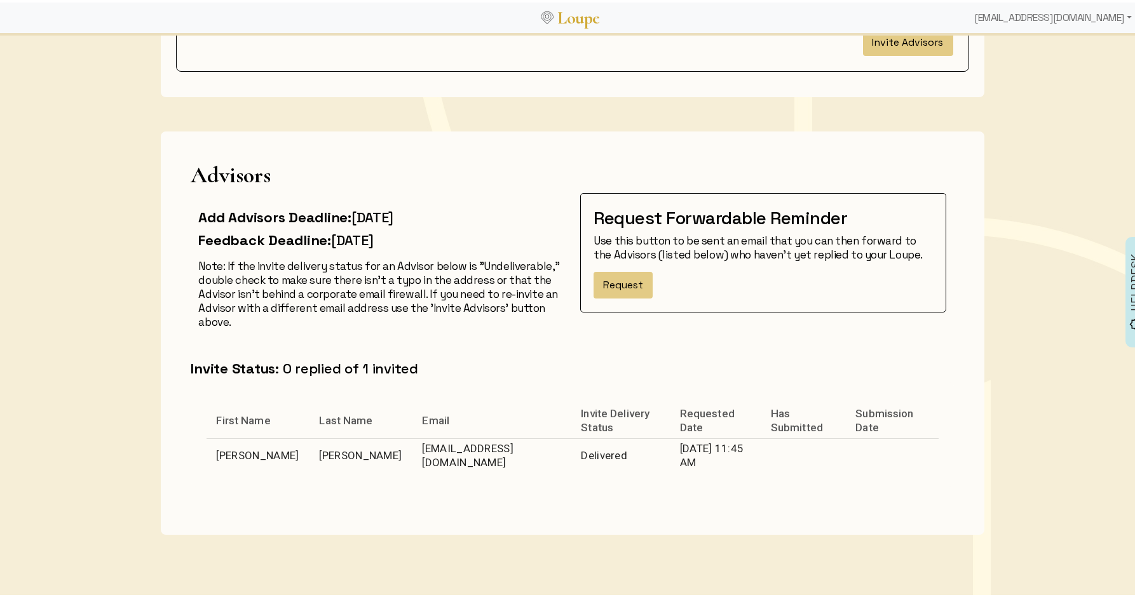
click at [869, 48] on button "Invite Advisors" at bounding box center [908, 40] width 90 height 27
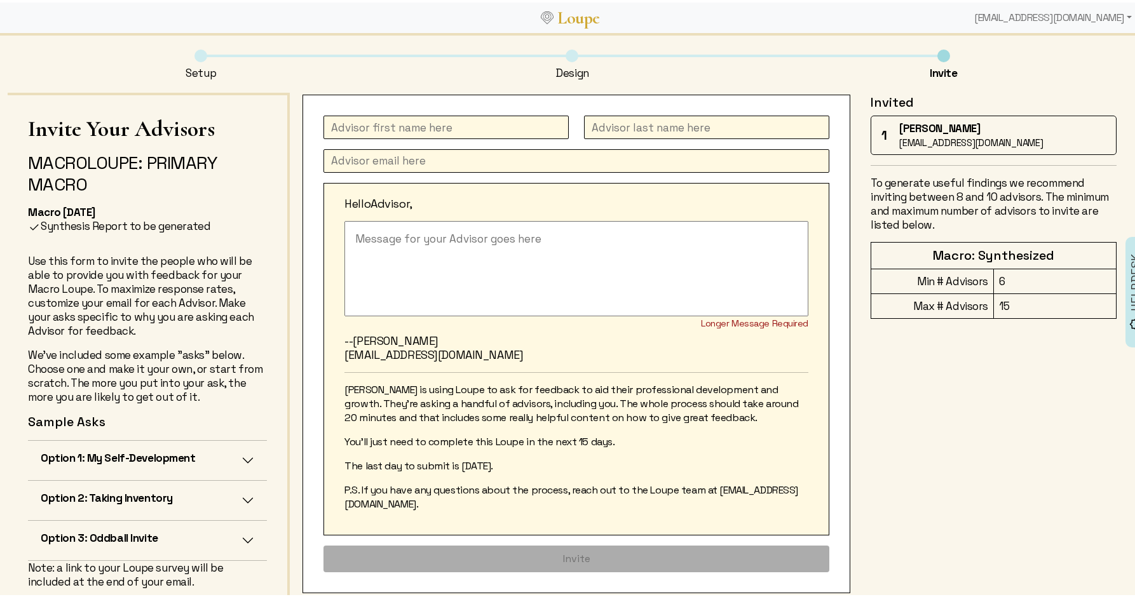
click at [387, 132] on input "text" at bounding box center [445, 125] width 245 height 24
type input "Seema"
click at [630, 119] on input "text" at bounding box center [706, 125] width 245 height 24
type input "[PERSON_NAME]"
click at [377, 159] on input "text" at bounding box center [576, 159] width 506 height 24
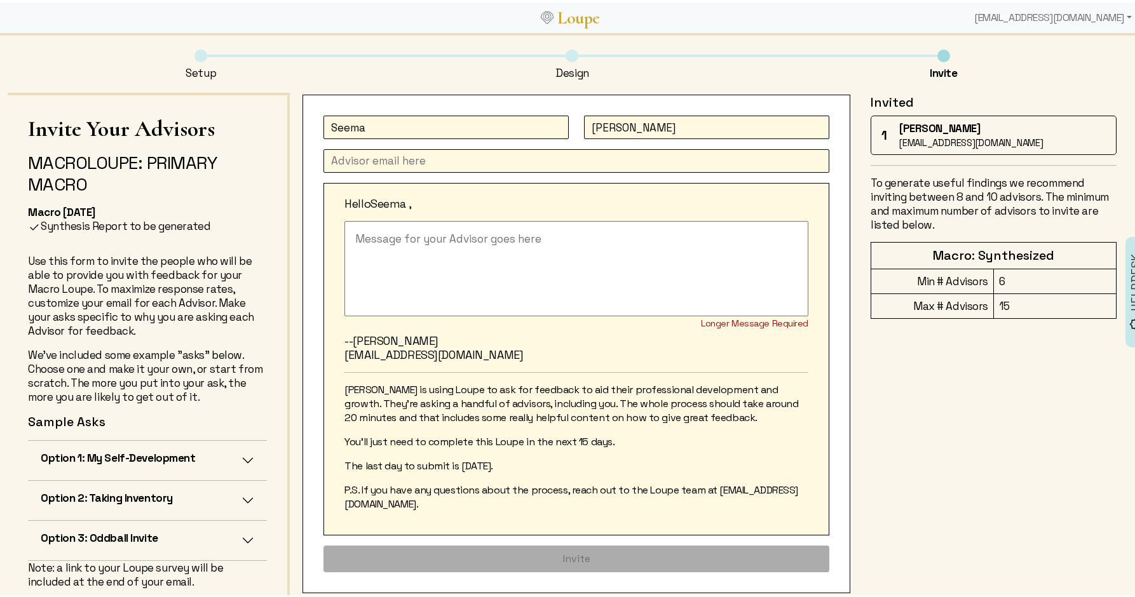
paste input "[EMAIL_ADDRESS][DOMAIN_NAME]"
type input "[EMAIL_ADDRESS][DOMAIN_NAME]"
click at [226, 461] on button "Option 1: My Self-Development" at bounding box center [147, 457] width 239 height 39
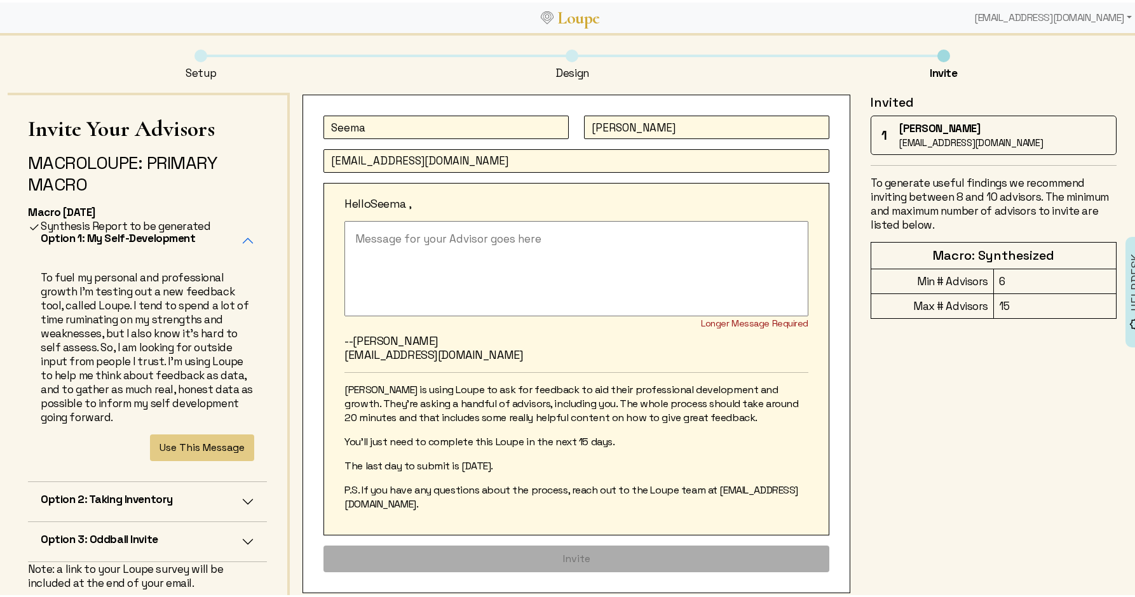
scroll to position [241, 0]
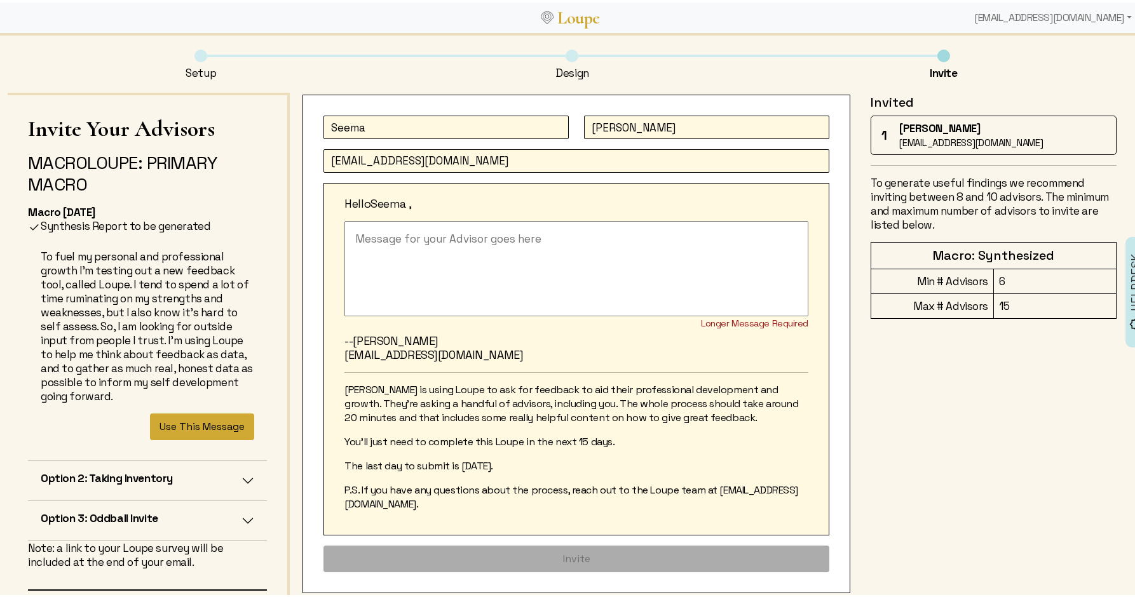
click at [179, 431] on button "Use This Message" at bounding box center [202, 424] width 104 height 27
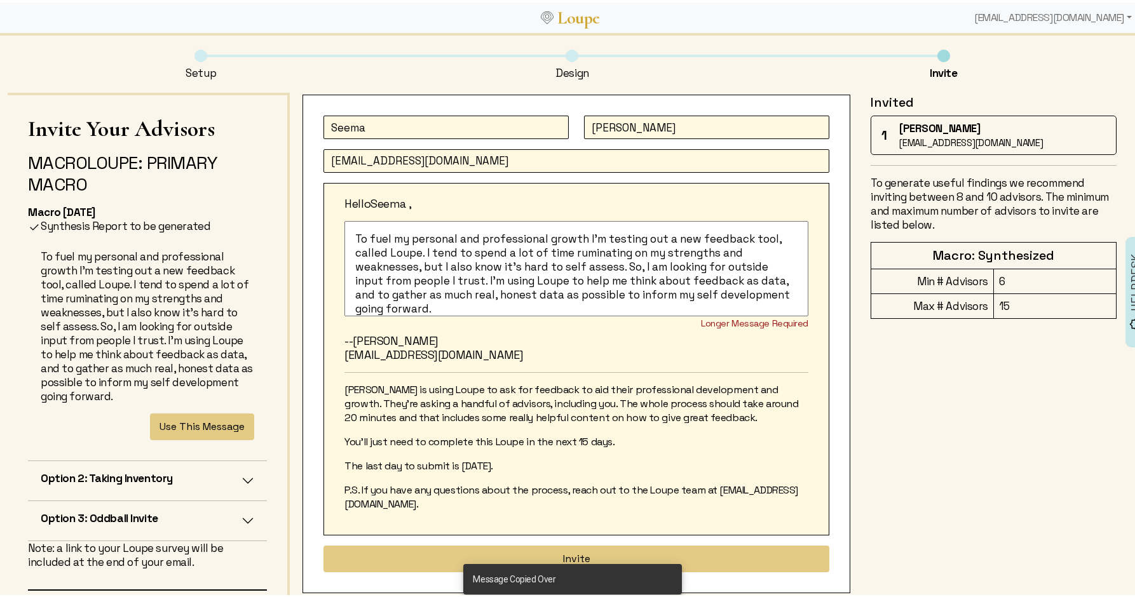
click at [349, 232] on textarea "To fuel my personal and professional growth I'm testing out a new feedback tool…" at bounding box center [576, 266] width 464 height 95
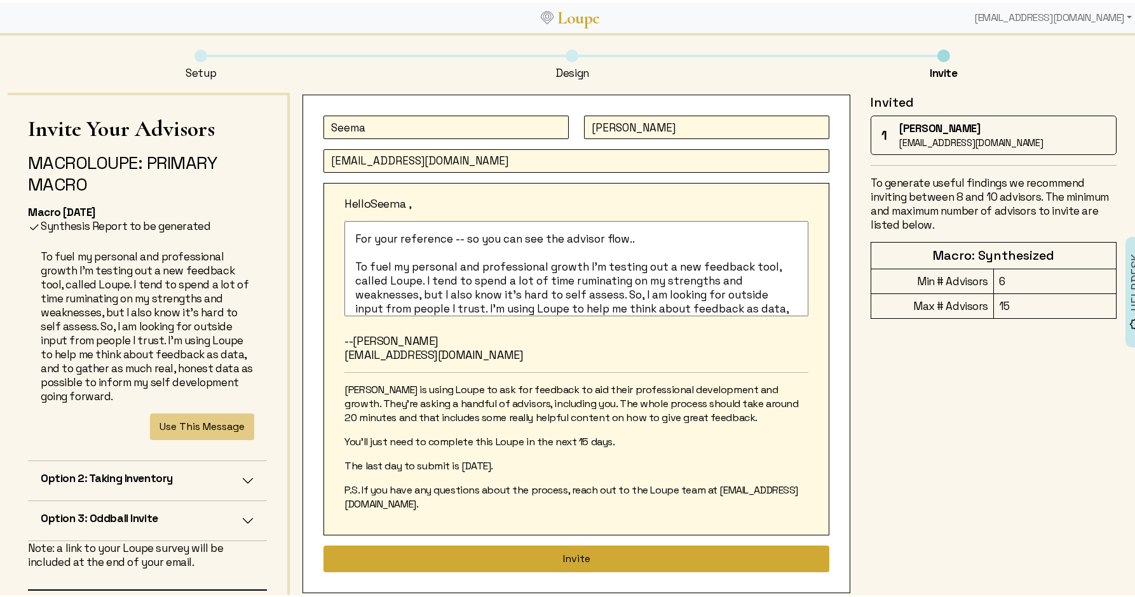
type textarea "For your reference -- so you can see the advisor flow.. To fuel my personal and…"
click at [615, 546] on button "Invite" at bounding box center [576, 556] width 506 height 27
